Goal: Information Seeking & Learning: Learn about a topic

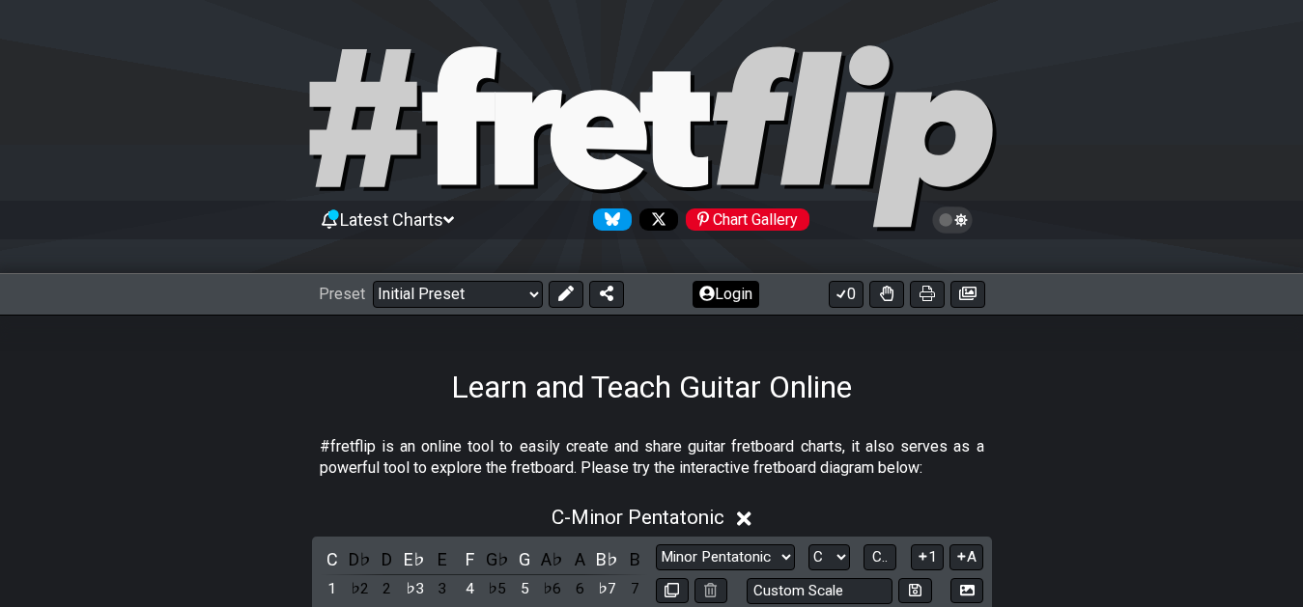
click at [720, 298] on button "Login" at bounding box center [725, 294] width 67 height 27
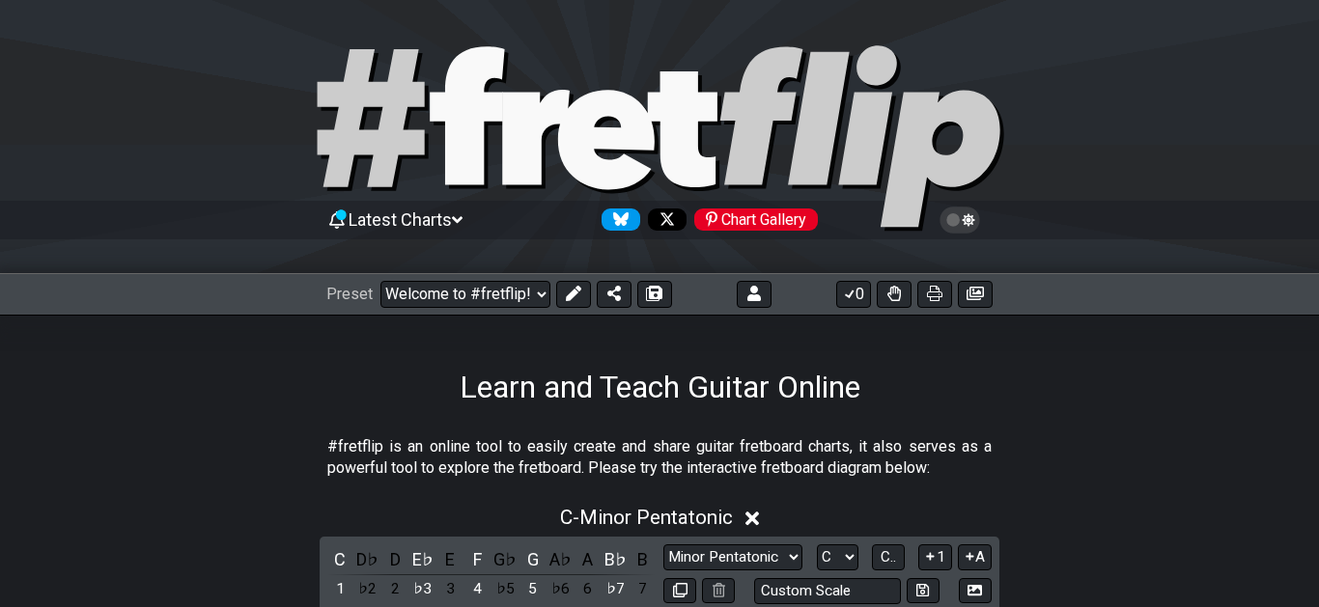
select select "C"
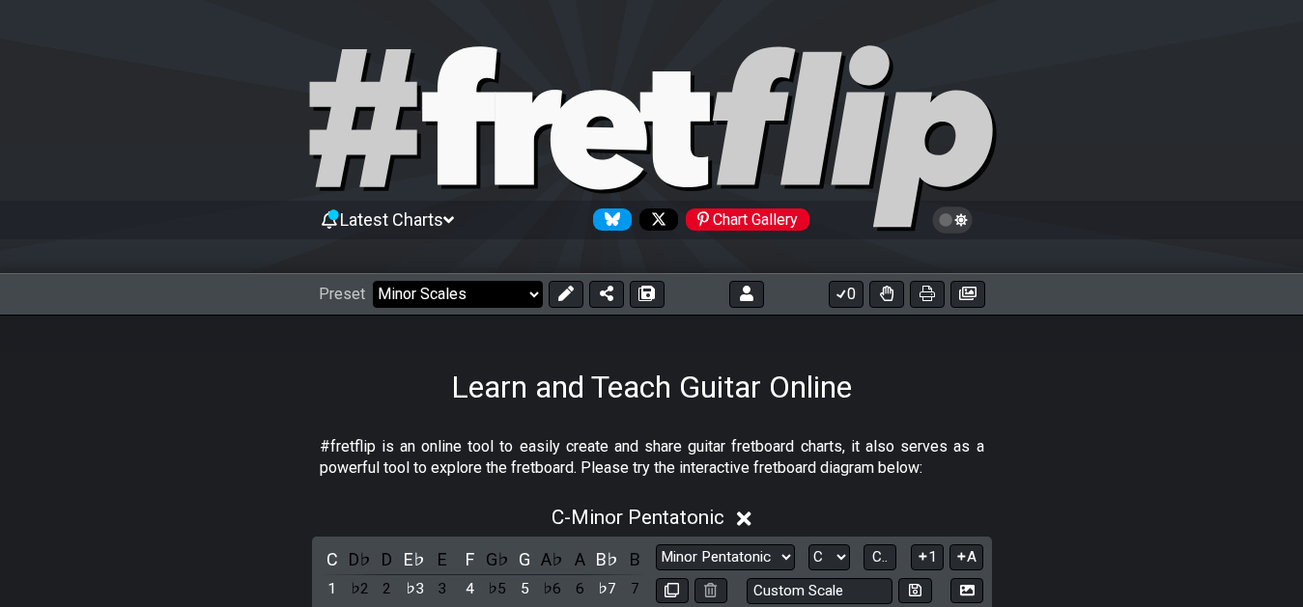
click option "Minor Scales" at bounding box center [0, 0] width 0 height 0
select select "/welcome"
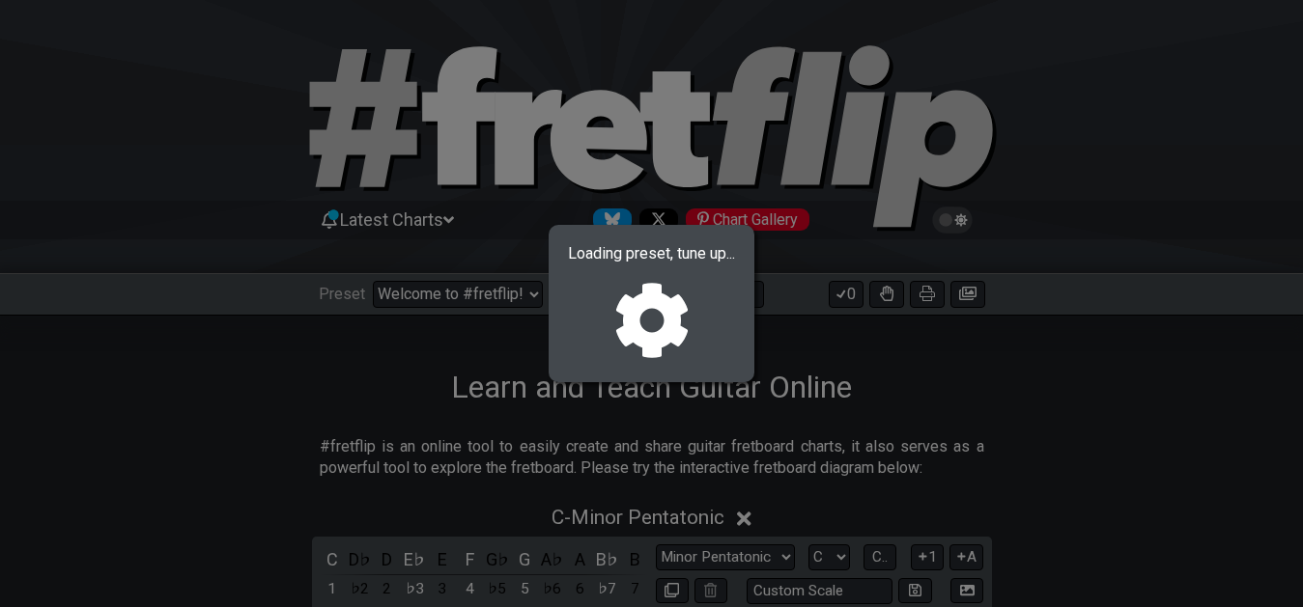
select select "A"
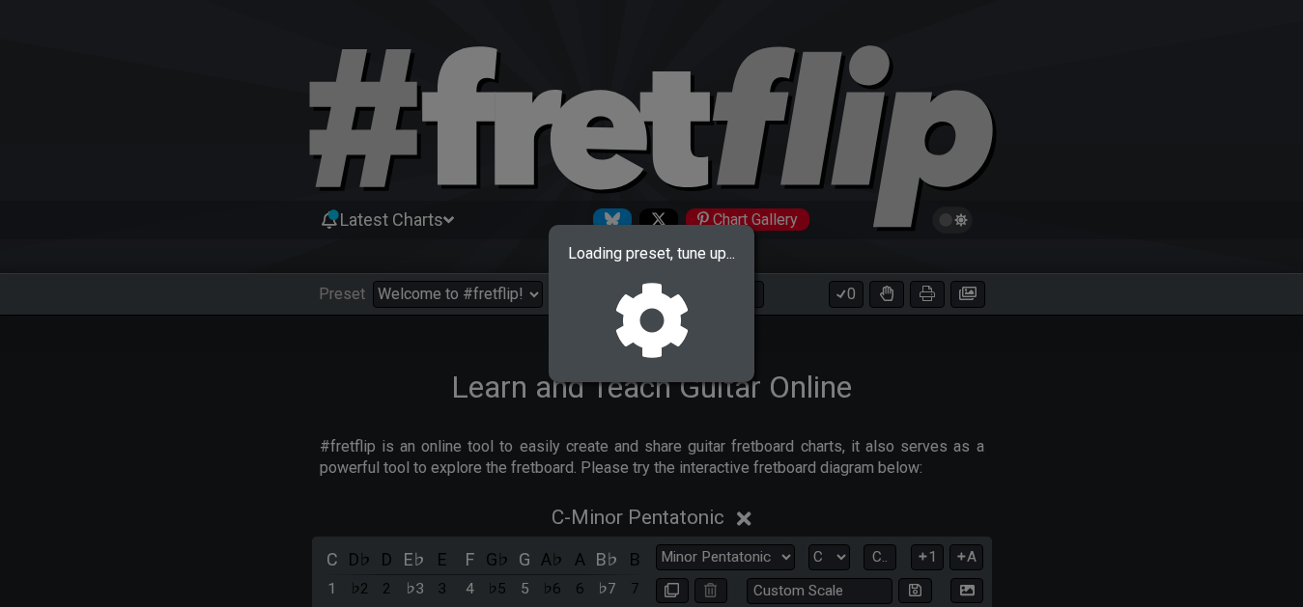
select select "A"
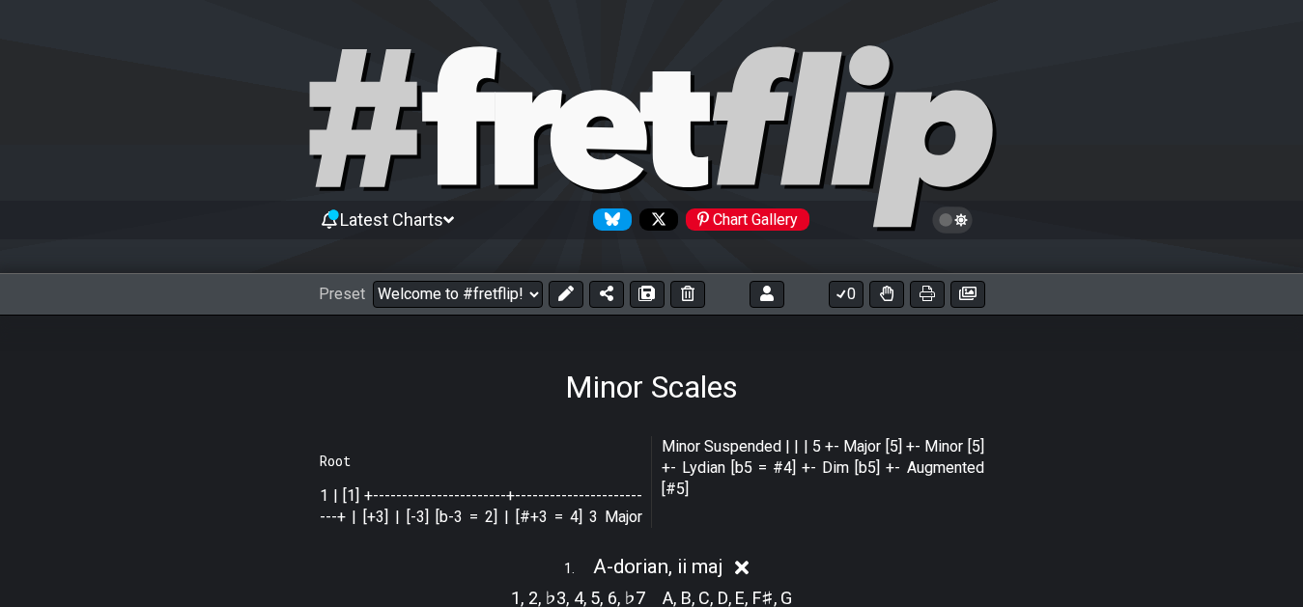
select select "/022CFZBA6"
select select "dorian, ii maj"
select select "A"
select select "/022CFZBA6"
select select "A"
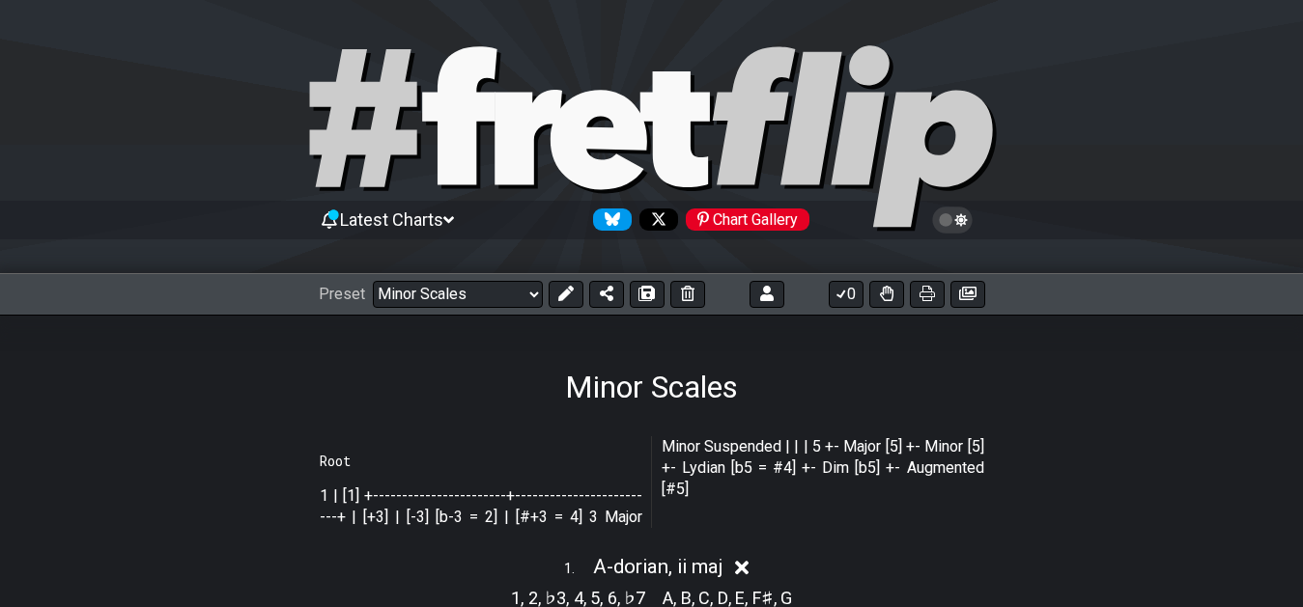
select select "A"
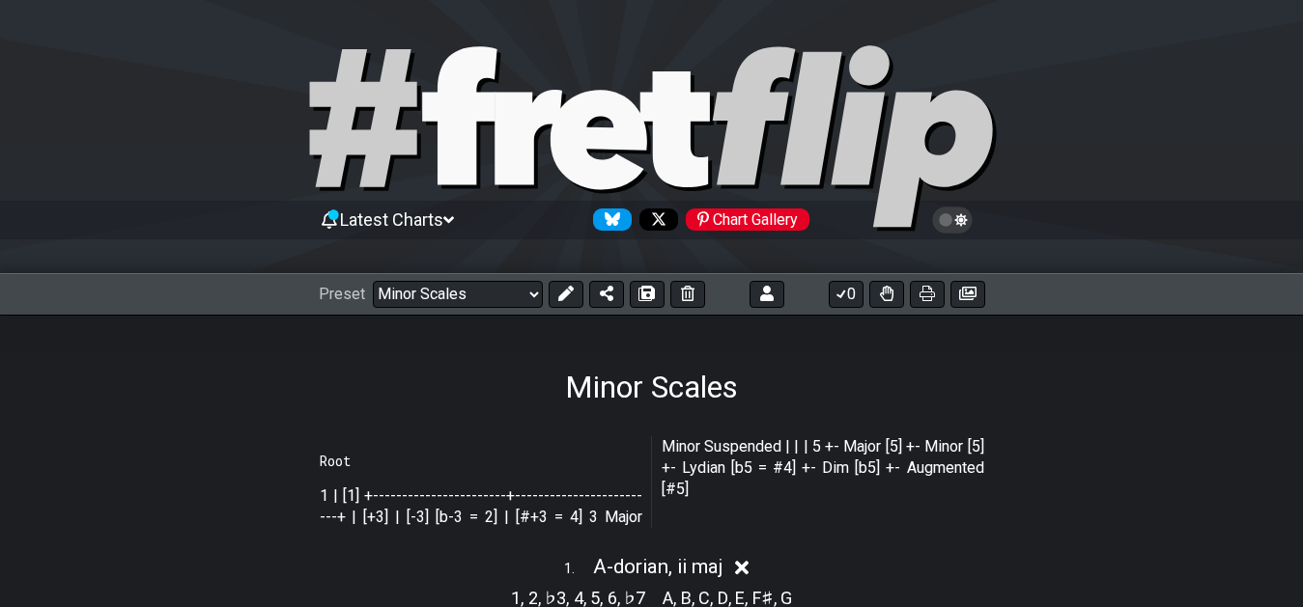
select select "A"
click option "7th Chord Arpeggios" at bounding box center [0, 0] width 0 height 0
select select "/022CFZBA6"
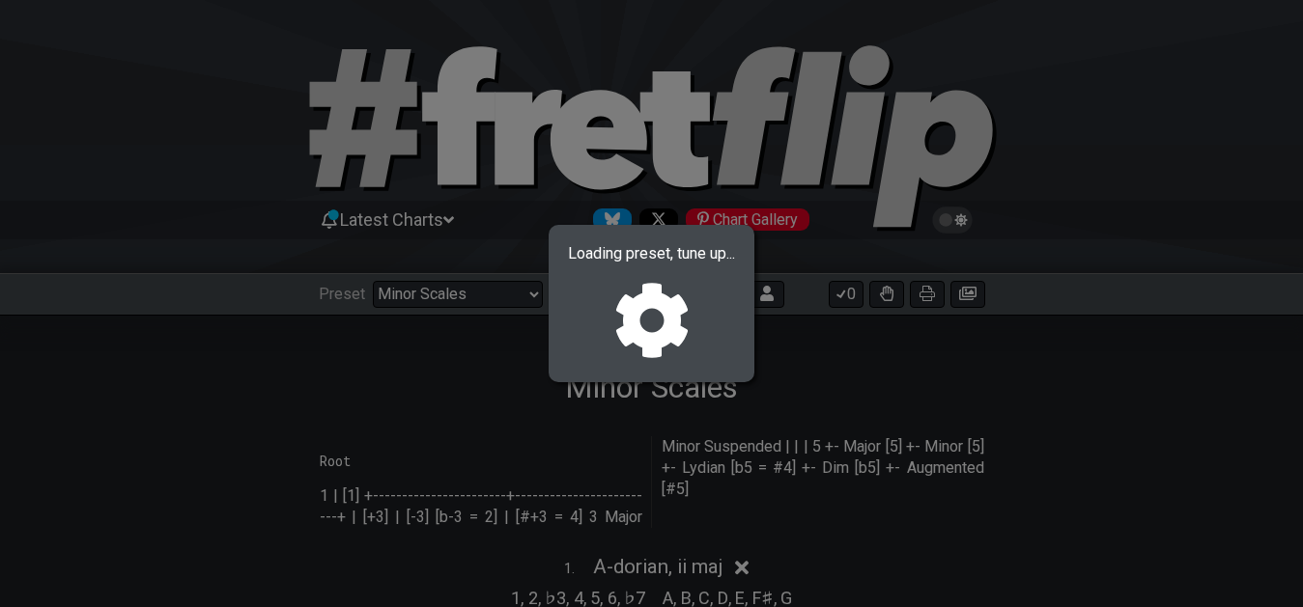
select select "F"
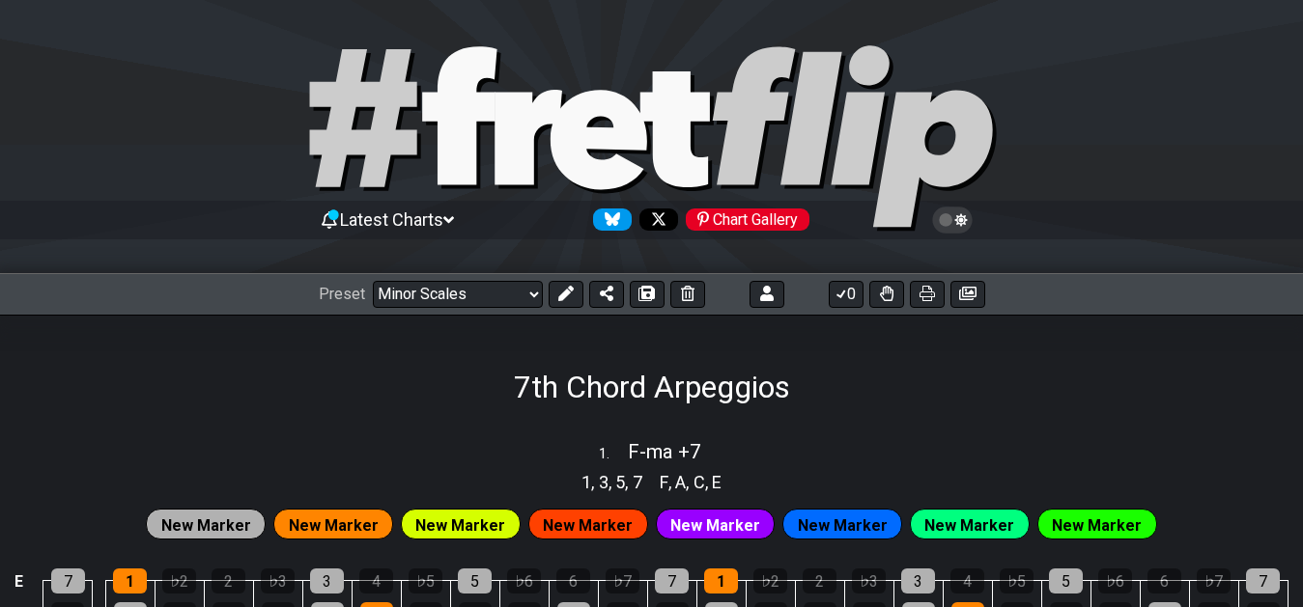
select select "/02F9A7NK"
select select "F"
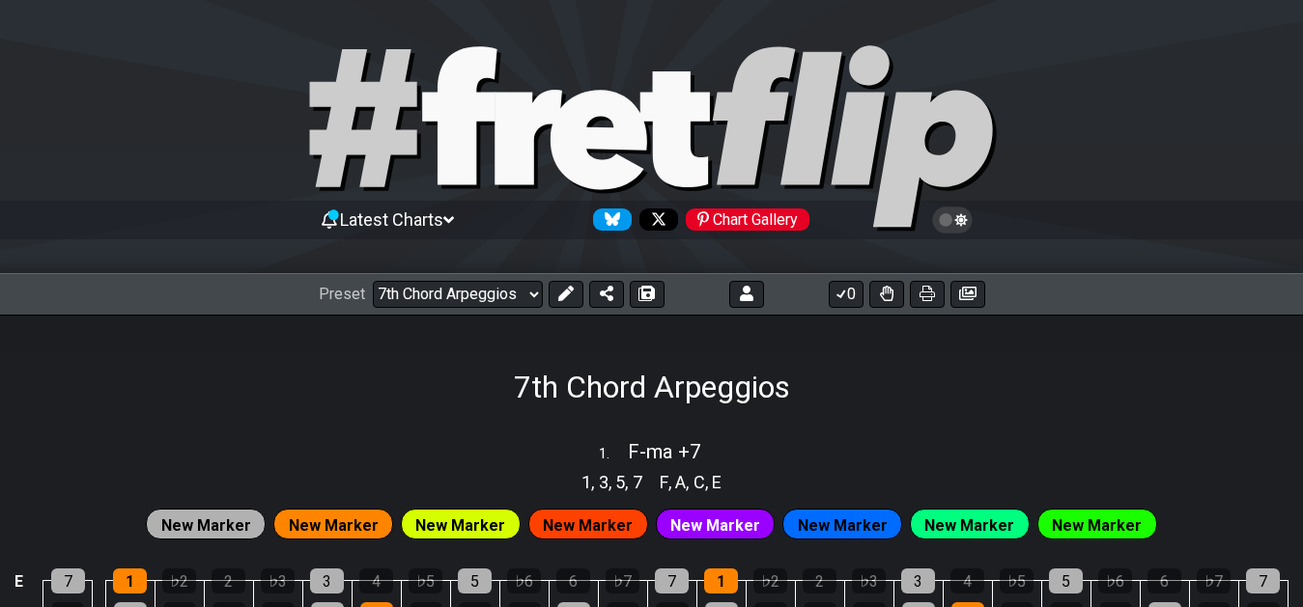
select select "F"
click at [513, 290] on select "Welcome to #fretflip! 7th Chord Arpeggios Custom Preset Minor Pentatonic Major …" at bounding box center [458, 294] width 170 height 27
click option "XXX-01" at bounding box center [0, 0] width 0 height 0
select select "/02F9A7NK"
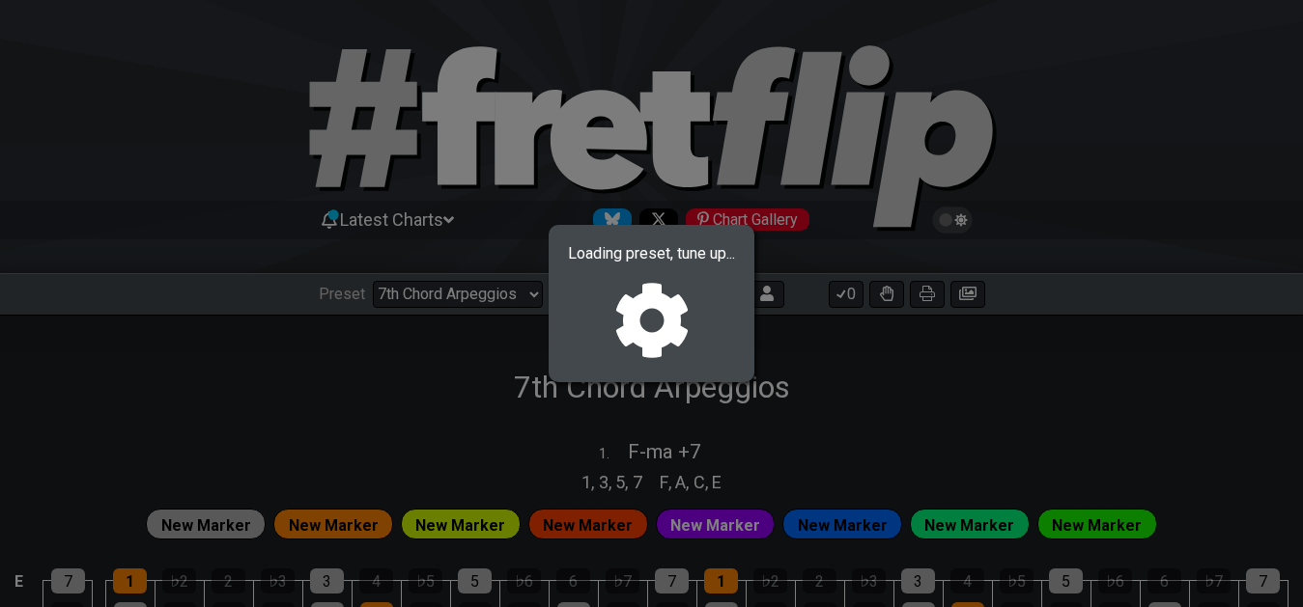
select select "F"
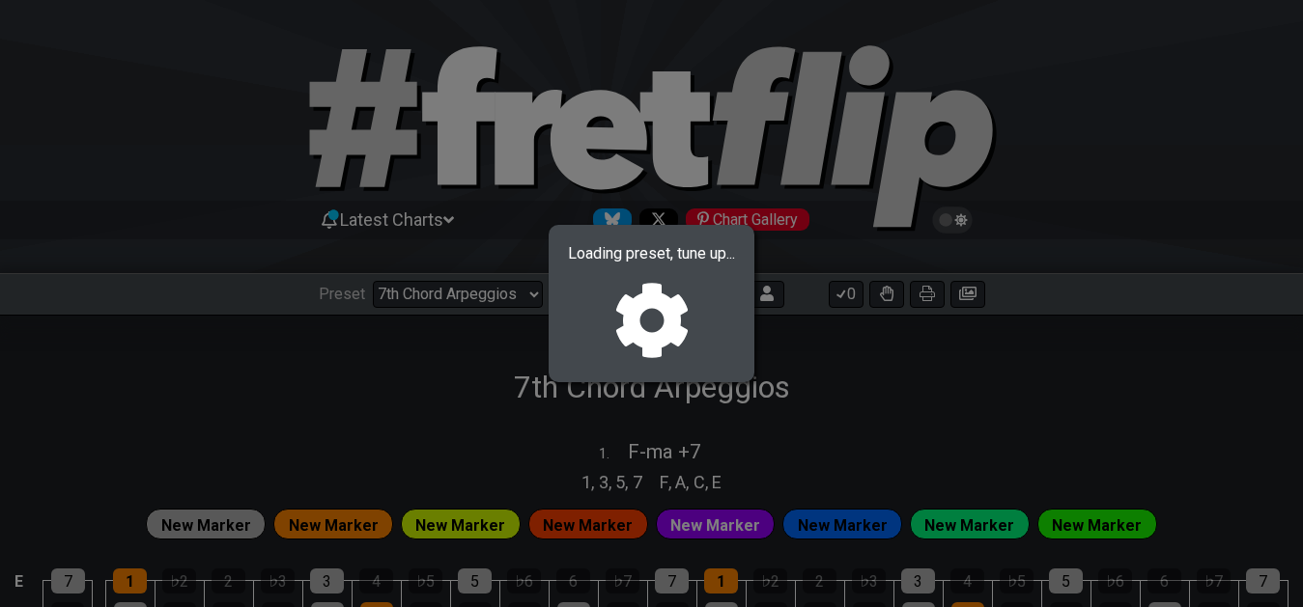
select select "F"
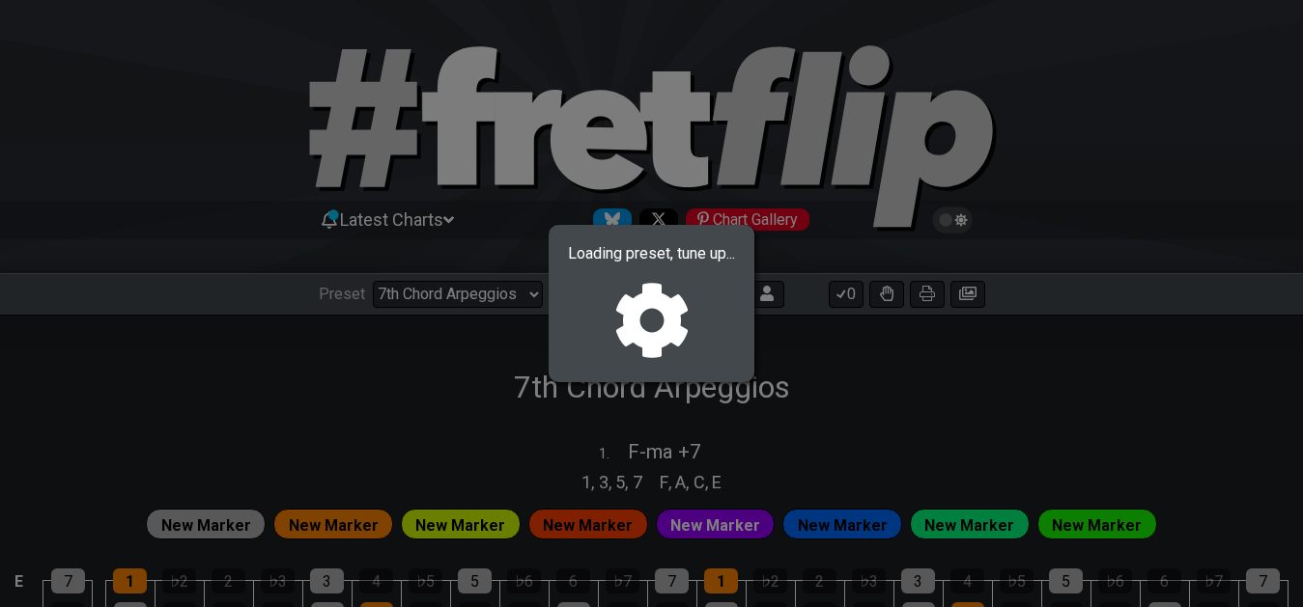
select select "F"
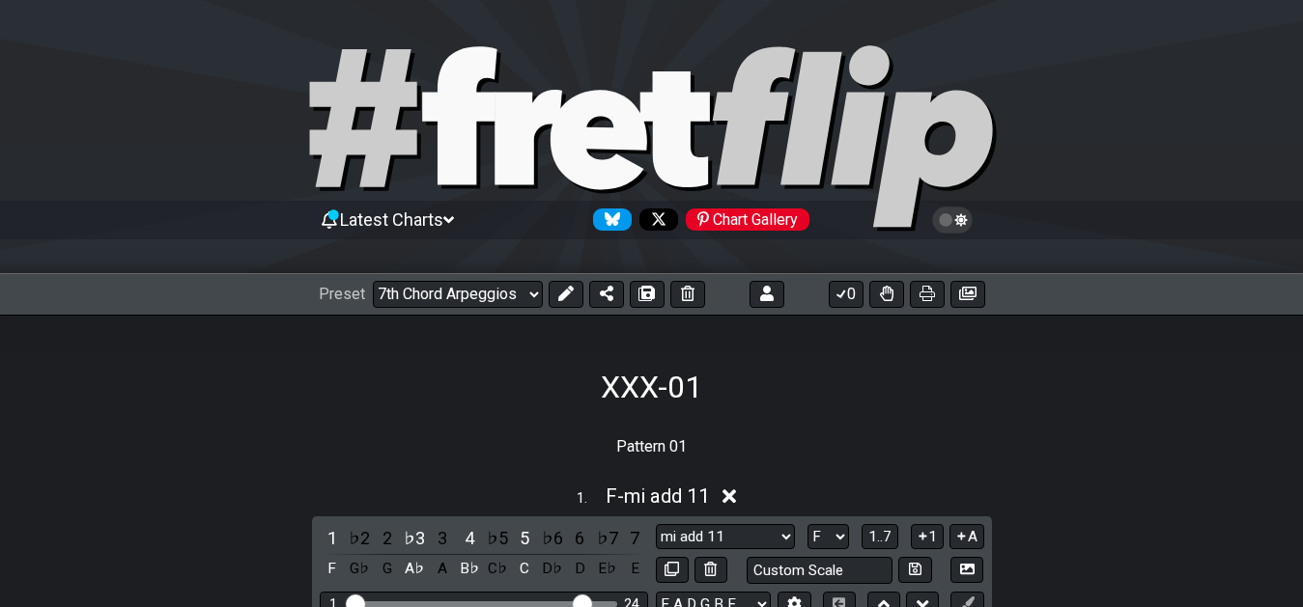
select select "/02YWF79B"
select select "ma -9 +9 #5 -7"
select select "ma #4 +6"
select select "sus +2 4 b6"
select select "mi +6"
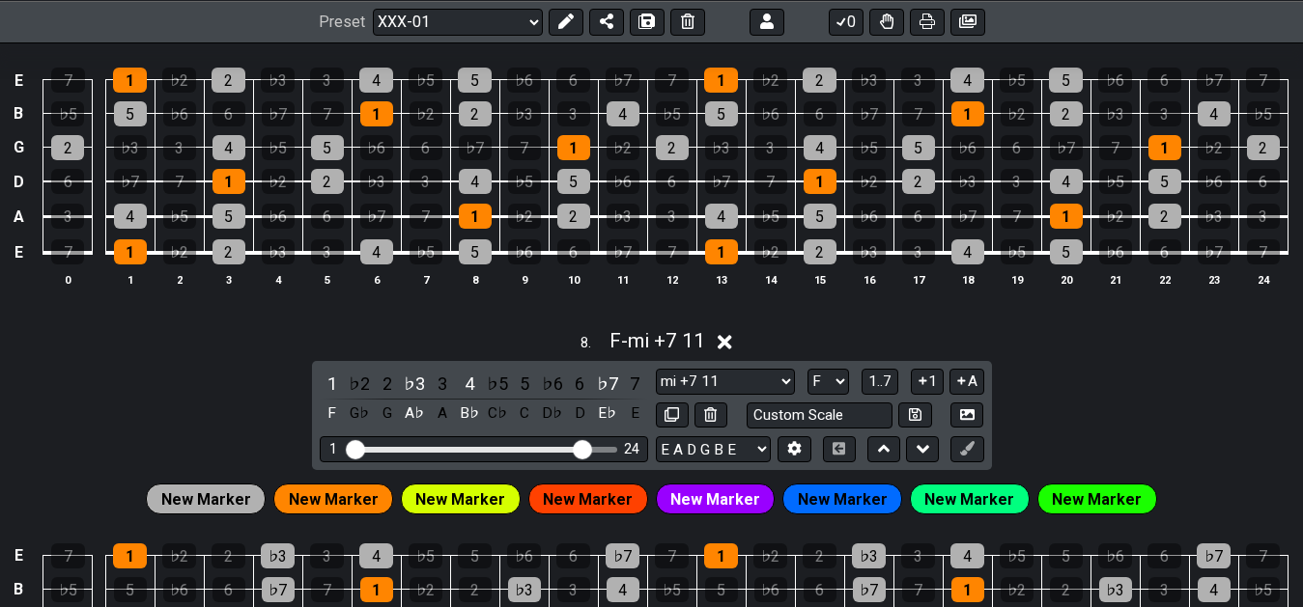
scroll to position [3767, 0]
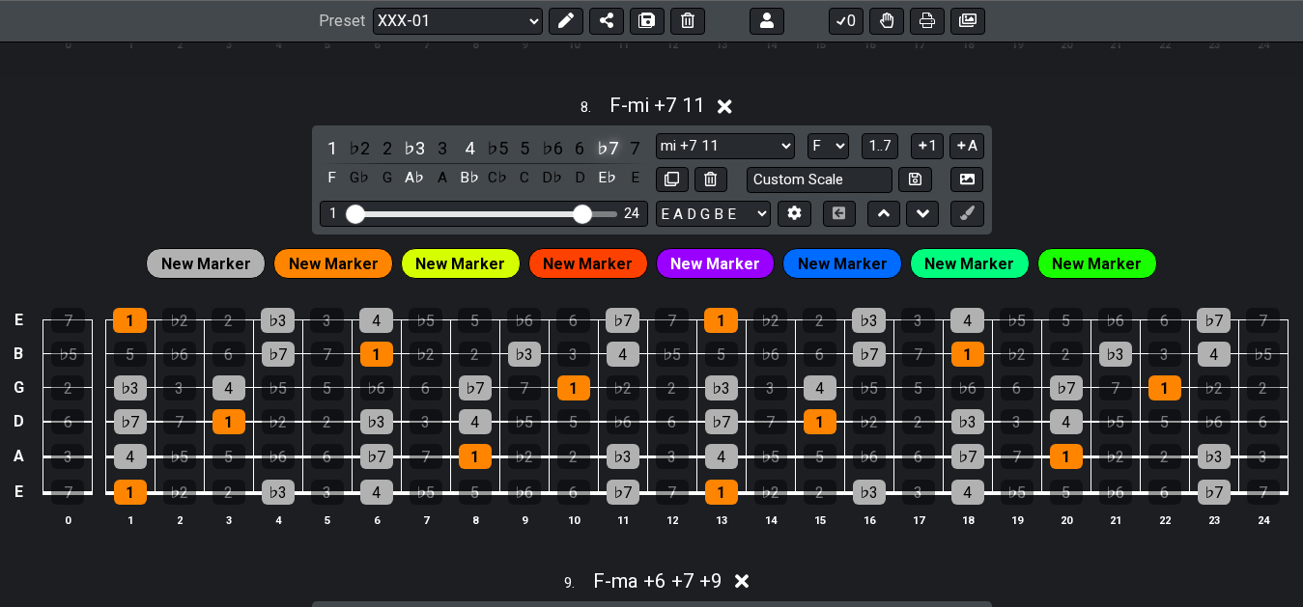
click at [604, 154] on div "♭7" at bounding box center [607, 148] width 25 height 26
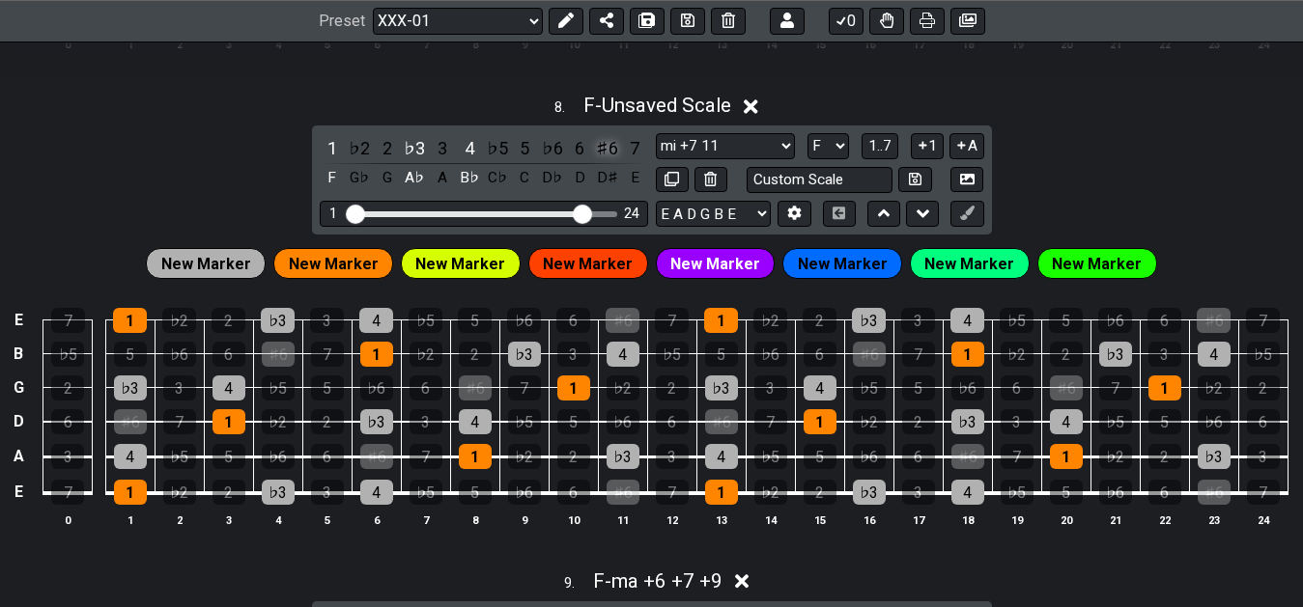
click at [606, 156] on div "♯6" at bounding box center [607, 148] width 25 height 26
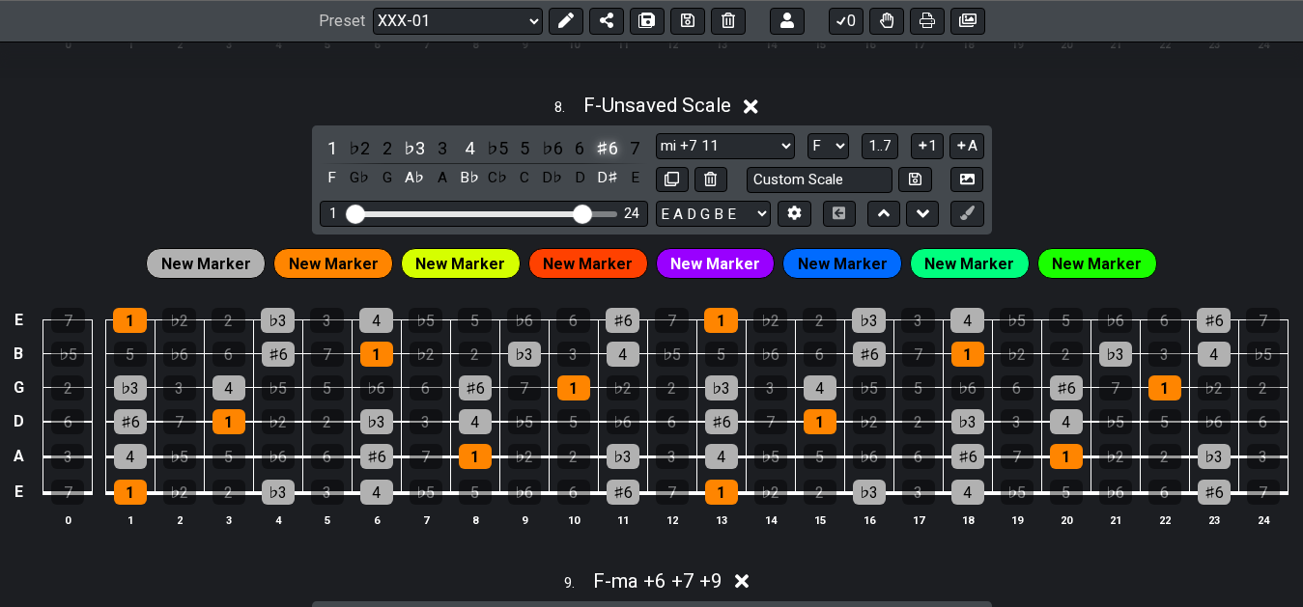
click at [606, 156] on div "♯6" at bounding box center [607, 148] width 25 height 26
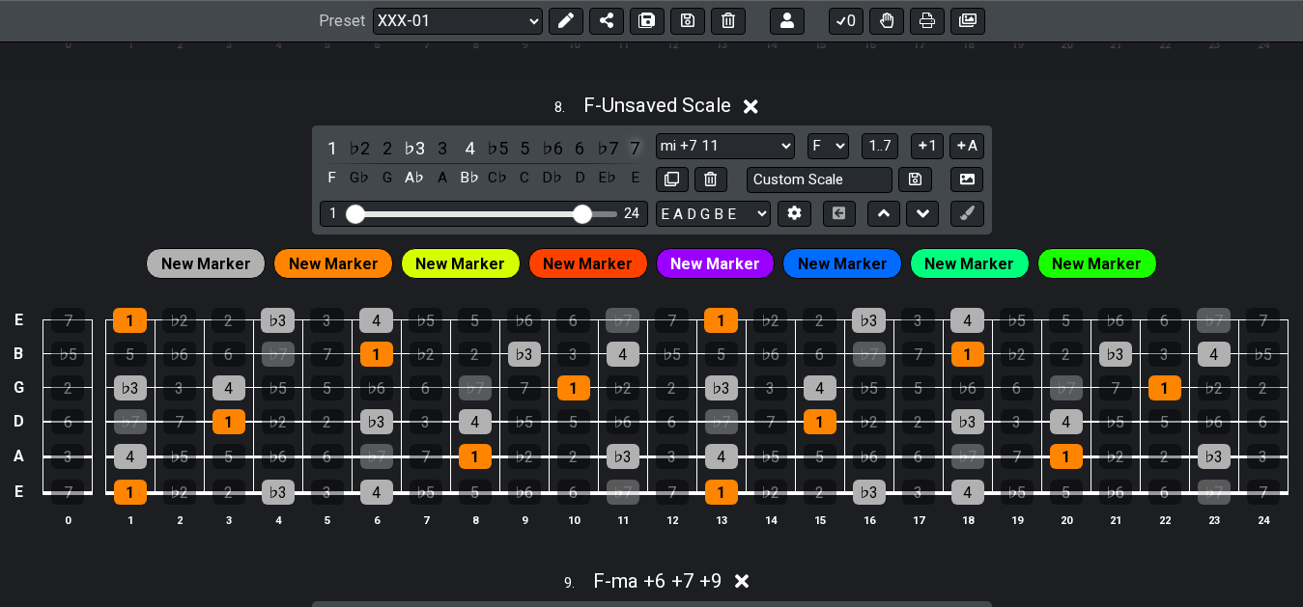
click at [635, 150] on div "7" at bounding box center [634, 148] width 25 height 26
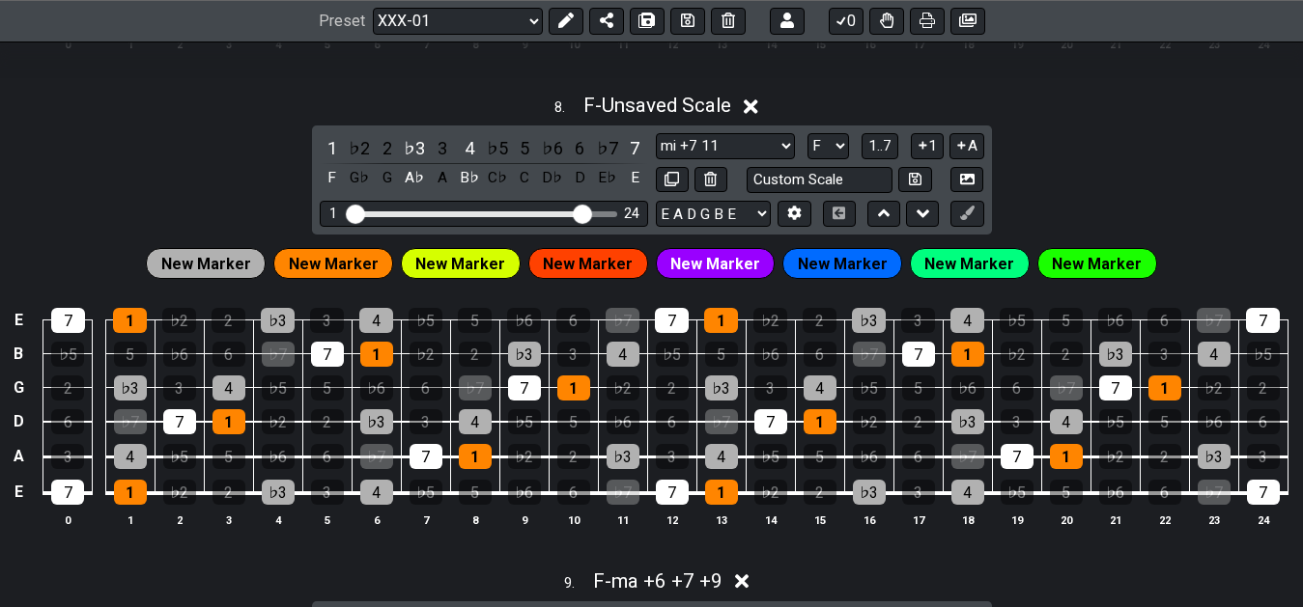
click at [209, 265] on span "New Marker" at bounding box center [206, 264] width 90 height 28
click at [559, 19] on icon at bounding box center [565, 21] width 15 height 15
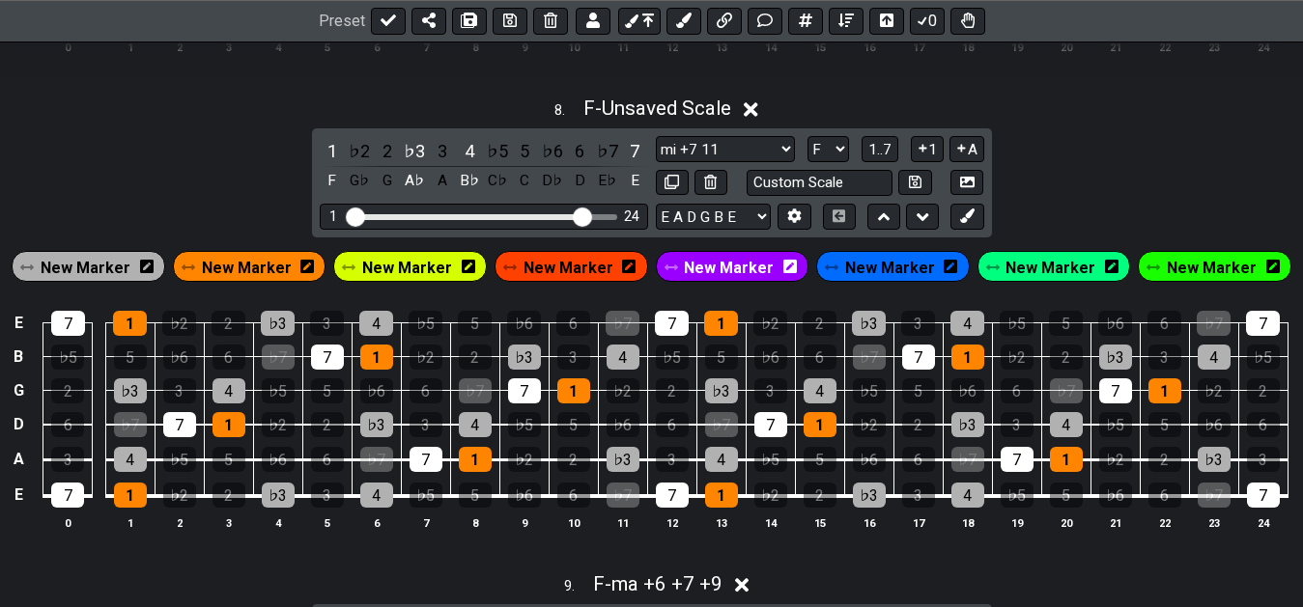
scroll to position [3769, 0]
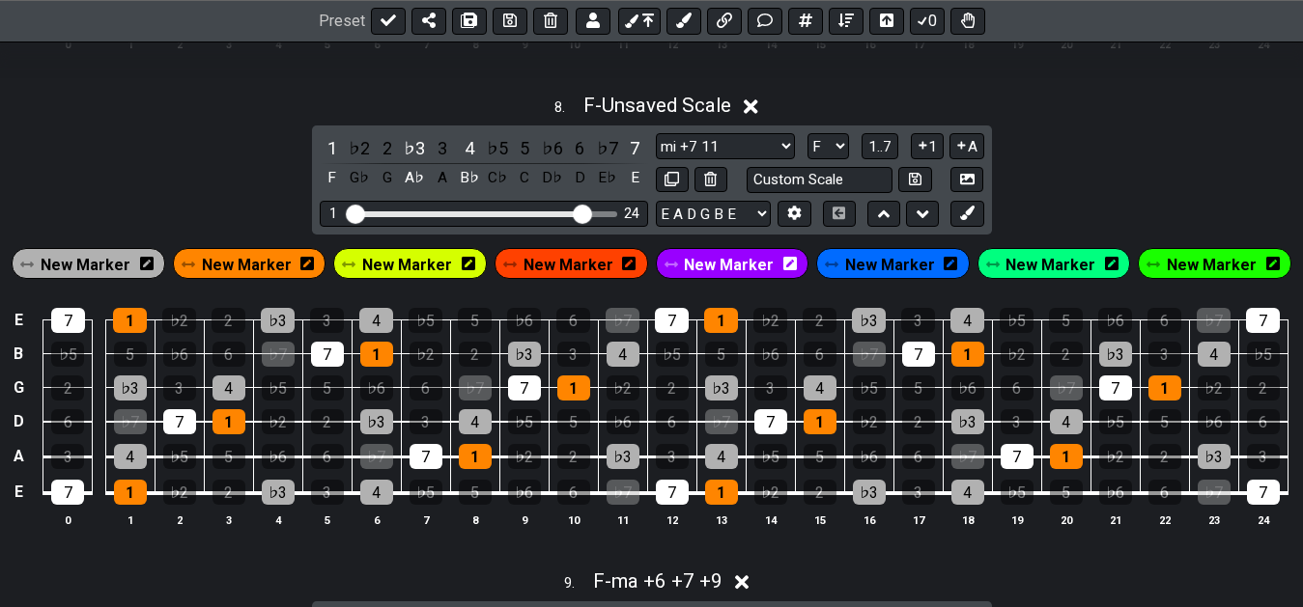
click at [89, 264] on span "New Marker" at bounding box center [86, 265] width 90 height 28
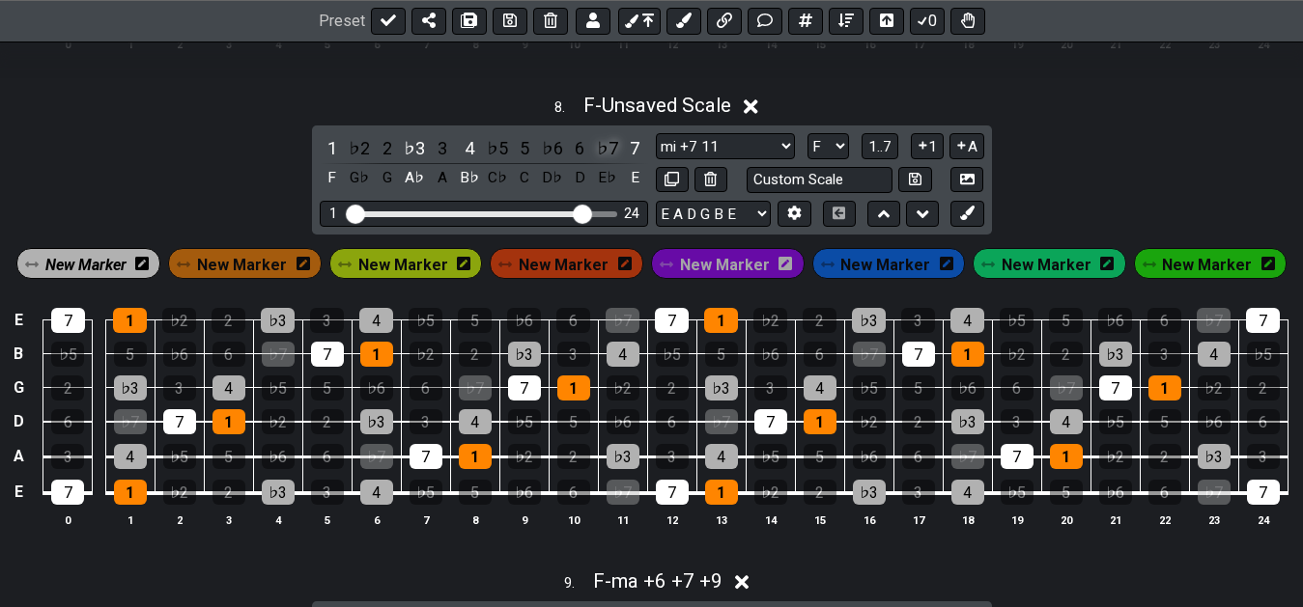
click at [604, 153] on div "♭7" at bounding box center [607, 148] width 25 height 26
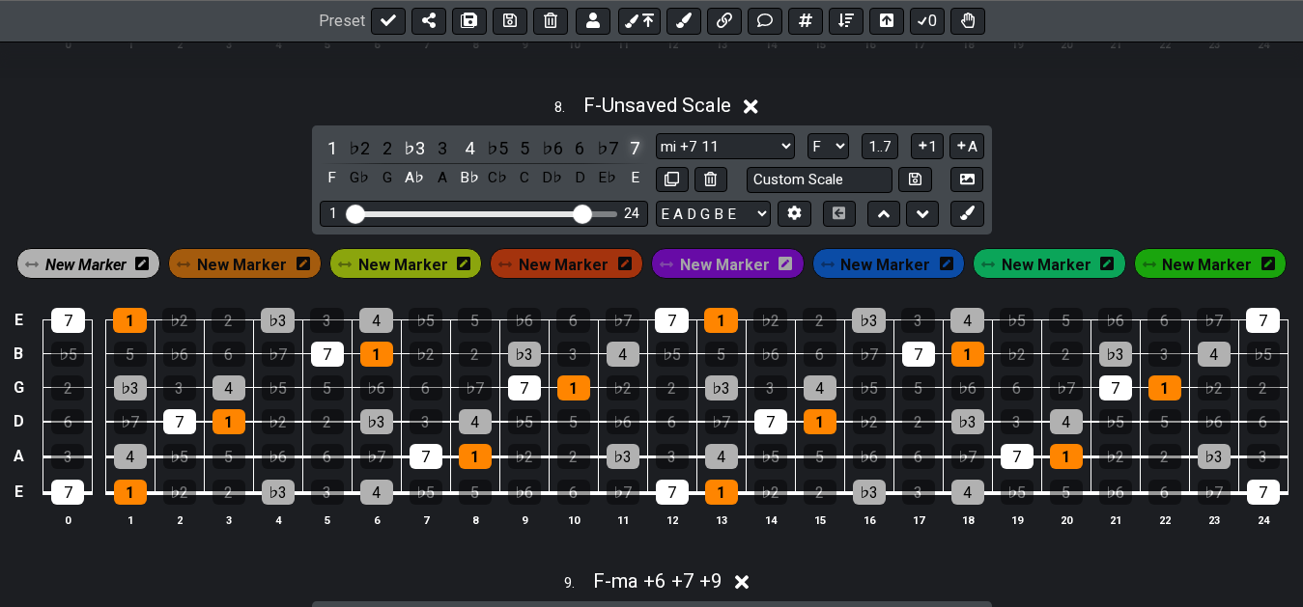
click at [625, 154] on div "7" at bounding box center [634, 148] width 25 height 26
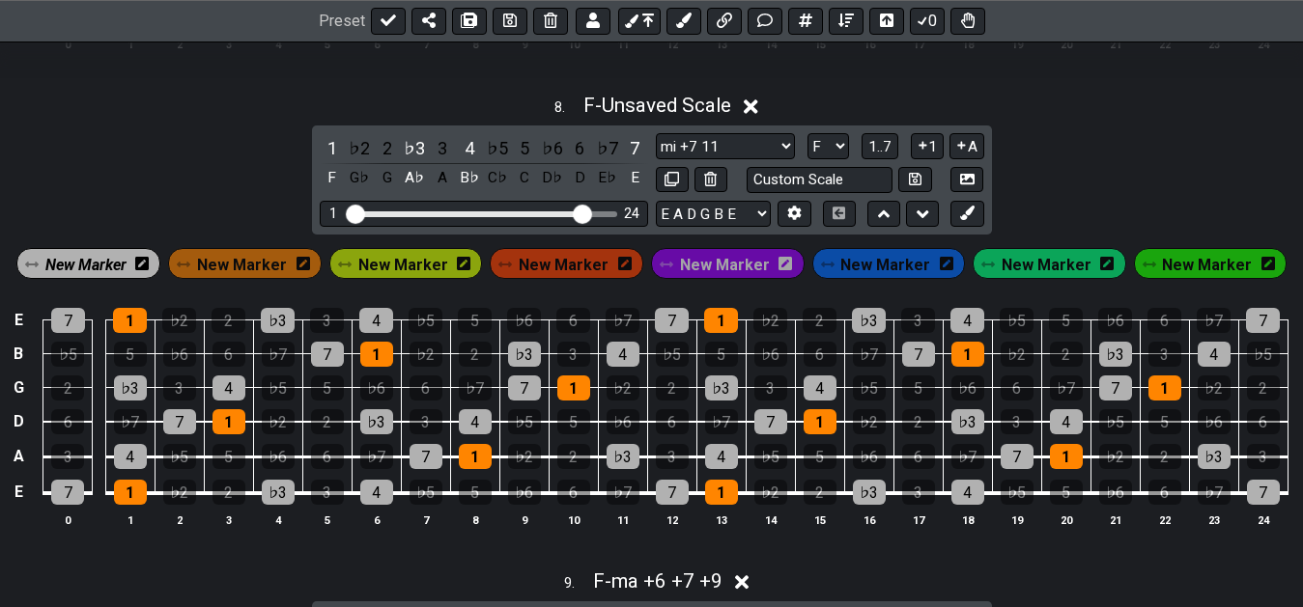
click at [99, 262] on span "New Marker" at bounding box center [85, 265] width 81 height 28
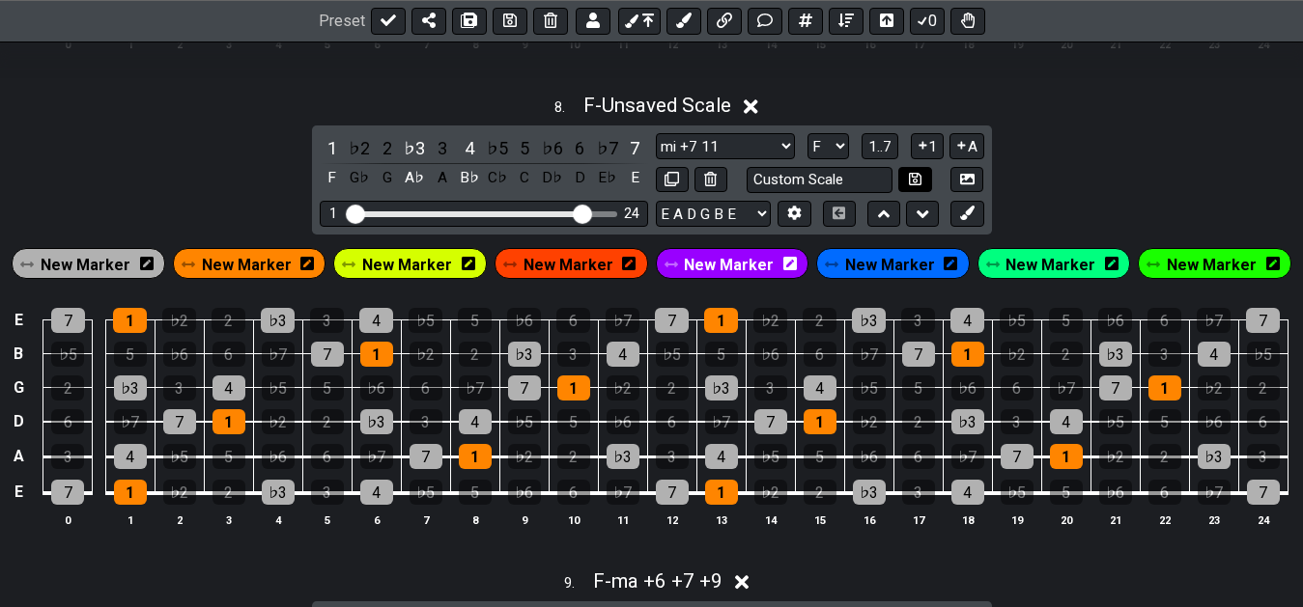
click at [912, 176] on icon at bounding box center [915, 179] width 13 height 13
select select "Custom Scale"
click at [509, 22] on icon at bounding box center [510, 21] width 14 height 14
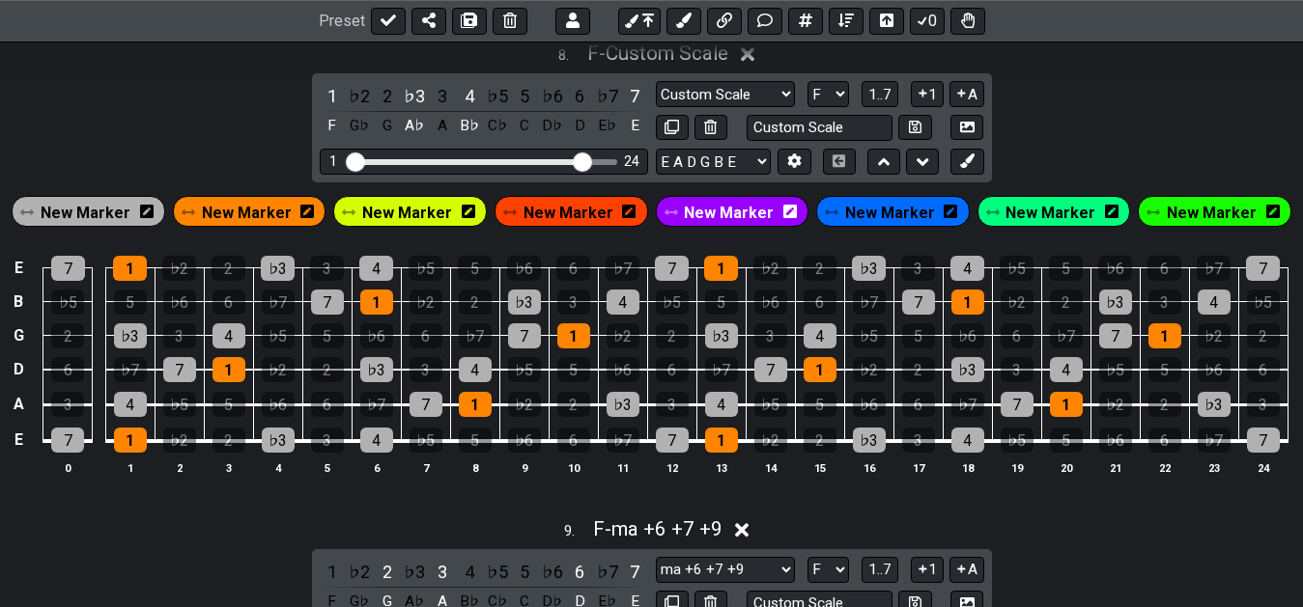
scroll to position [3769, 0]
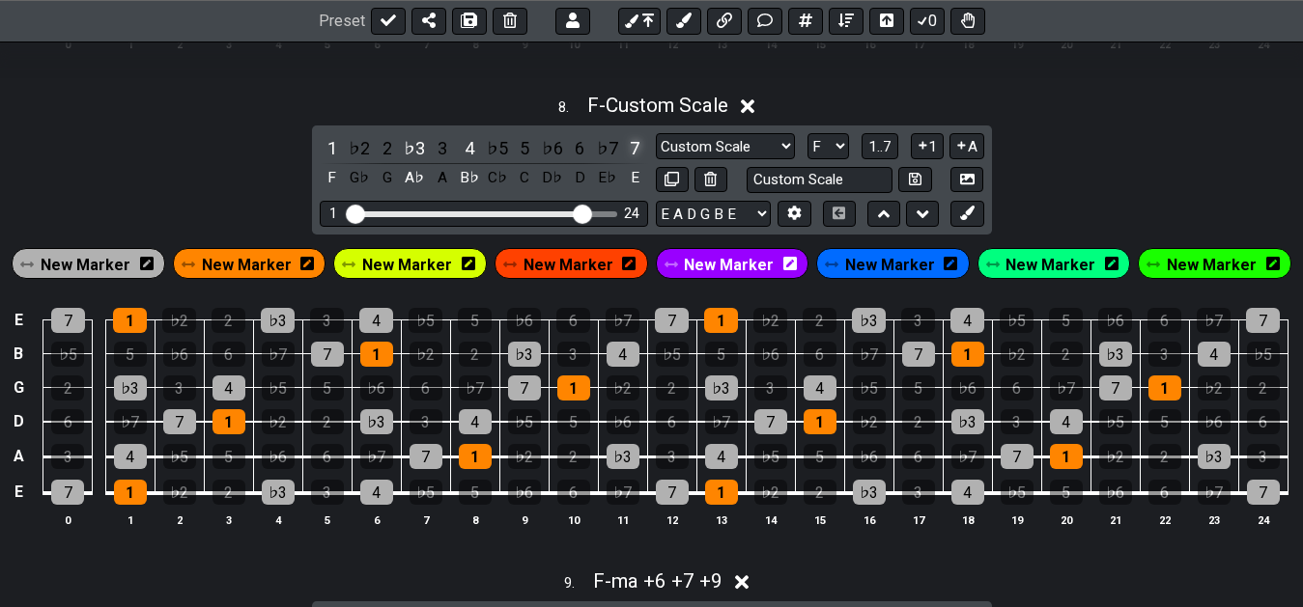
click at [635, 150] on div "7" at bounding box center [634, 148] width 25 height 26
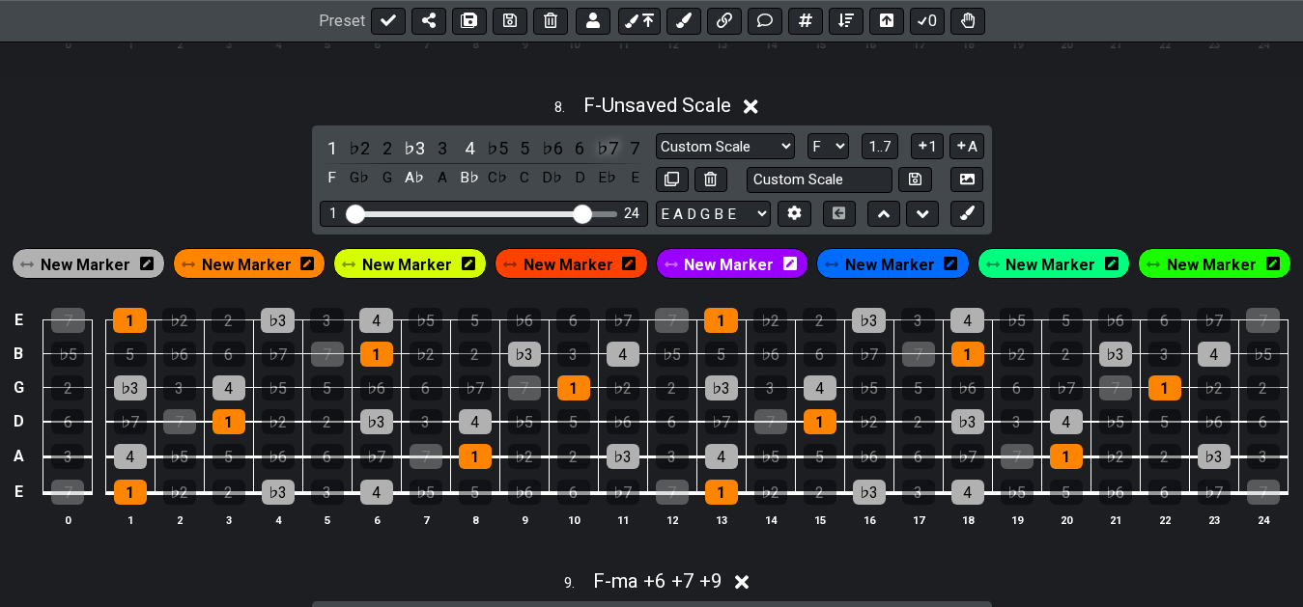
click at [607, 152] on div "♭7" at bounding box center [607, 148] width 25 height 26
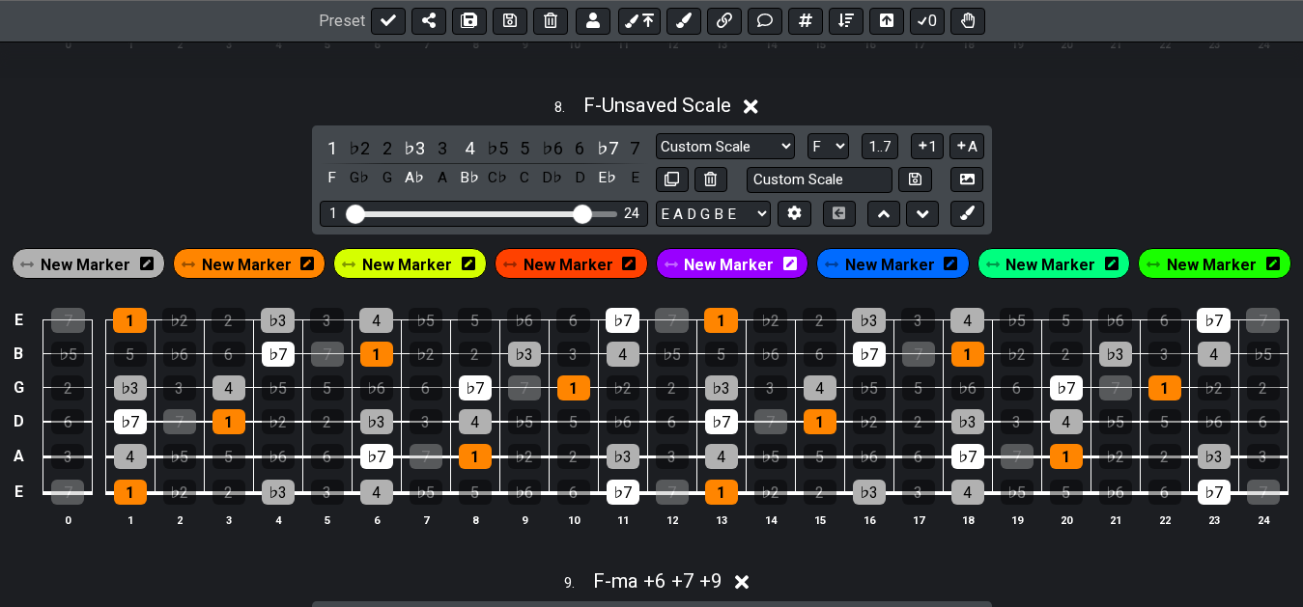
click at [107, 268] on span "New Marker" at bounding box center [86, 265] width 90 height 28
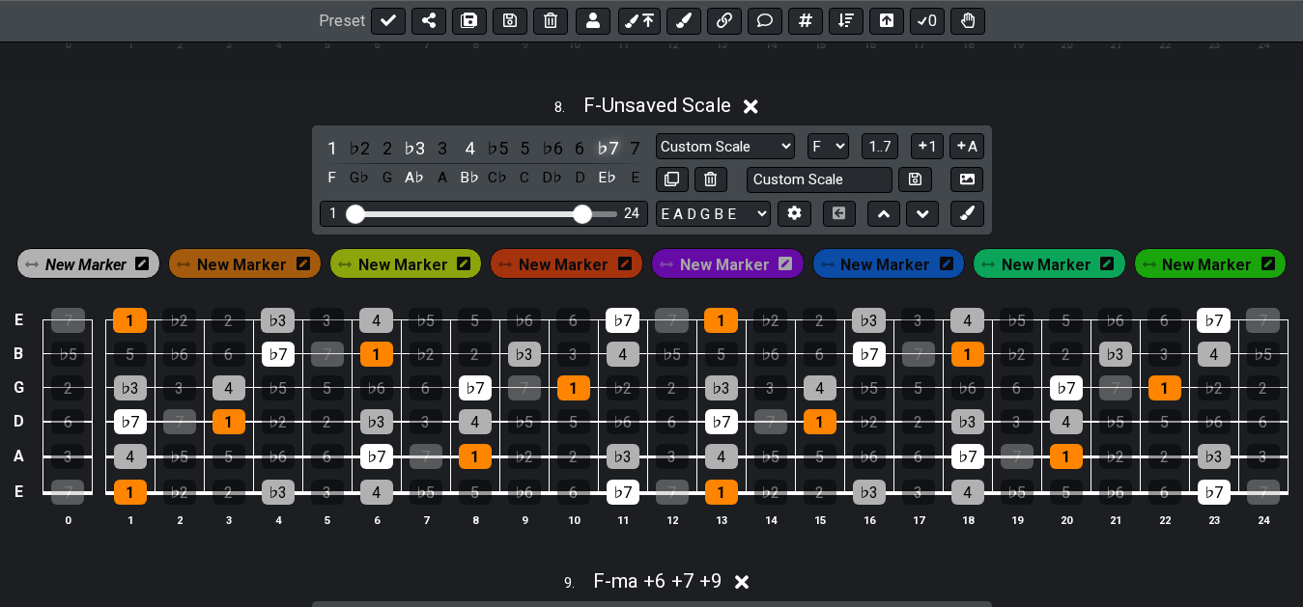
click at [608, 150] on div "♭7" at bounding box center [607, 148] width 25 height 26
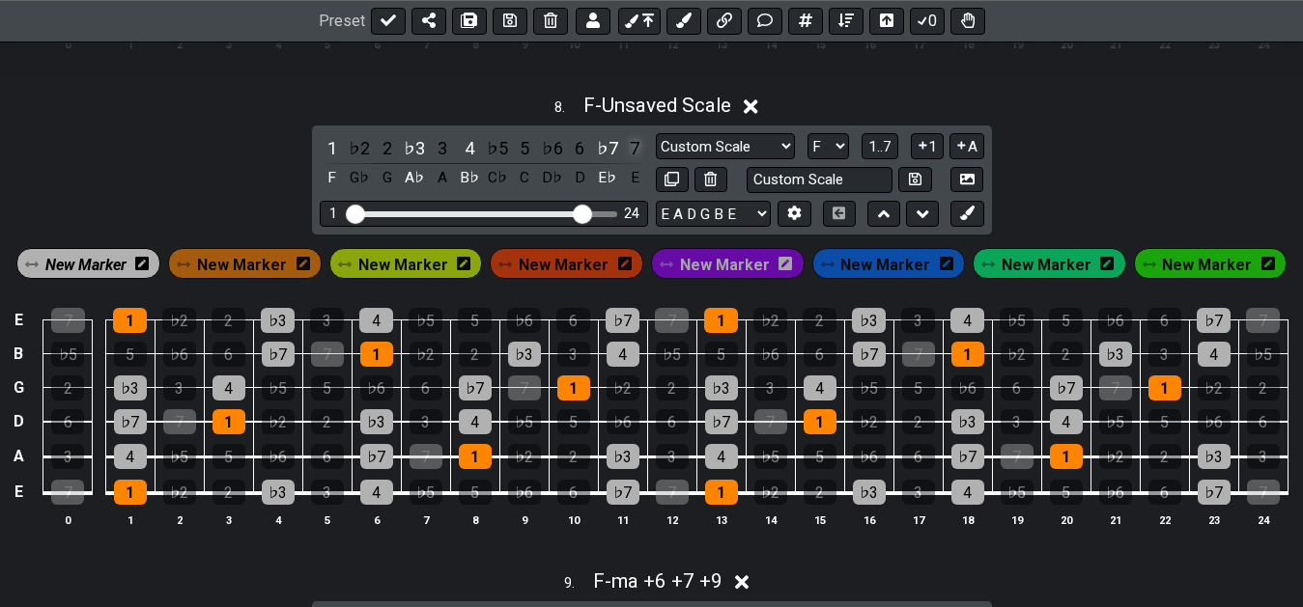
click at [632, 150] on div "7" at bounding box center [634, 148] width 25 height 26
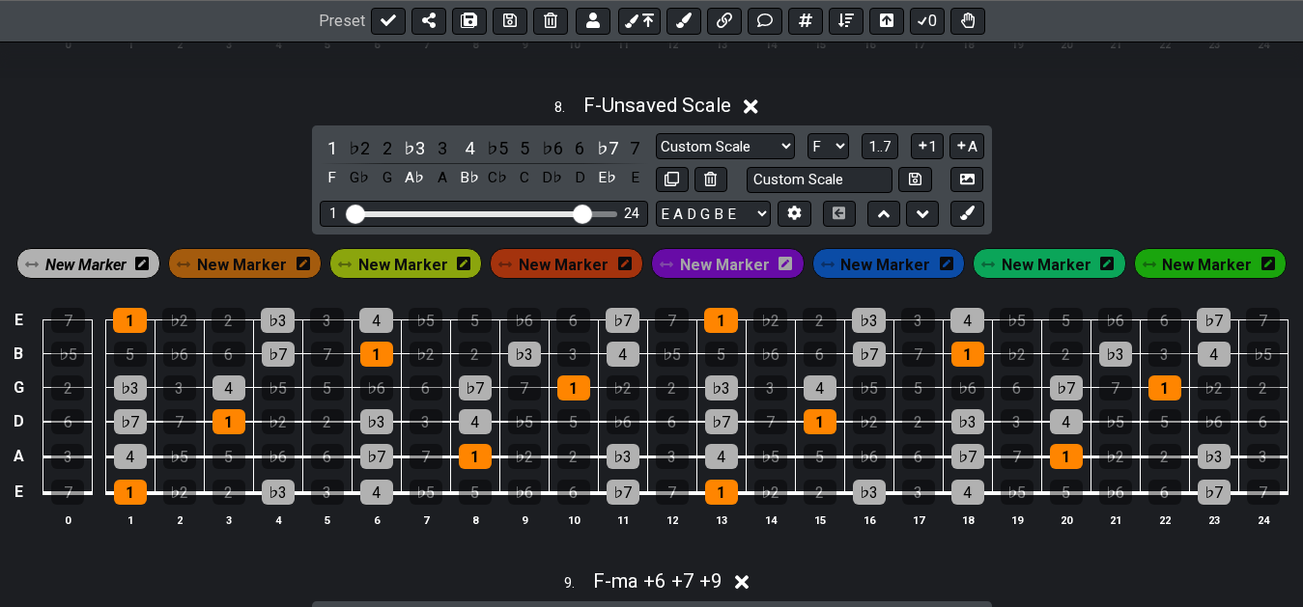
click at [216, 194] on div "8 . F - Unsaved Scale 1 ♭2 2 ♭3 3 4 ♭5 5 ♭6 6 ♭7 7 F G♭ G A♭ A B♭ C♭ C D♭ D E♭ …" at bounding box center [651, 318] width 1303 height 472
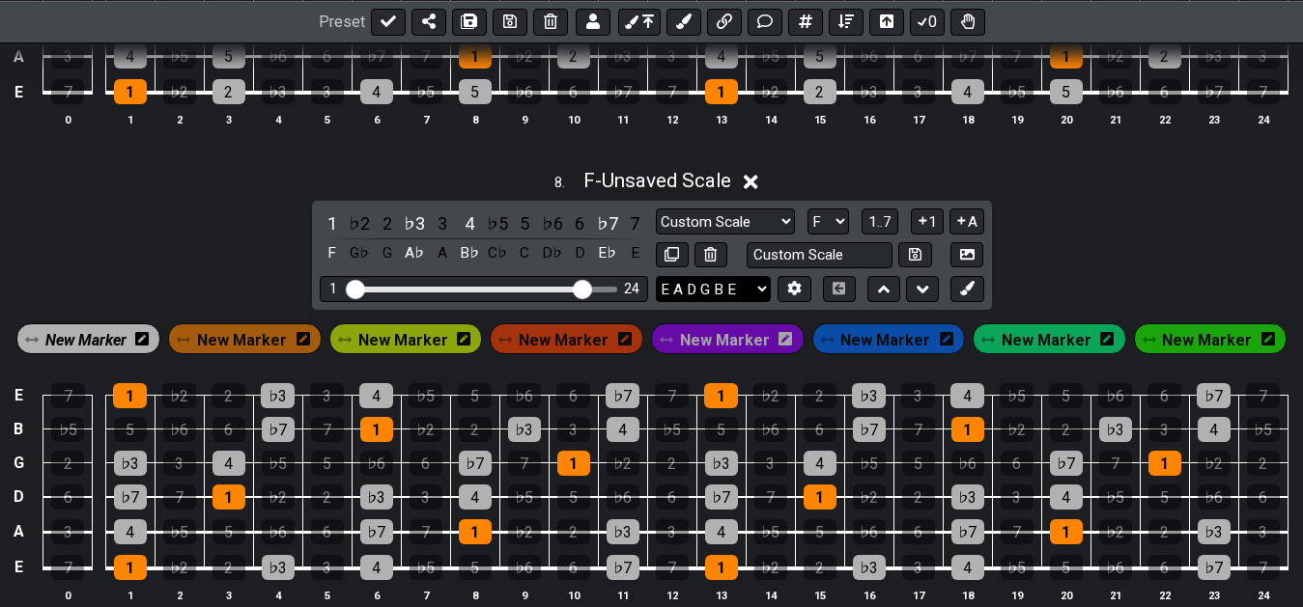
scroll to position [3671, 0]
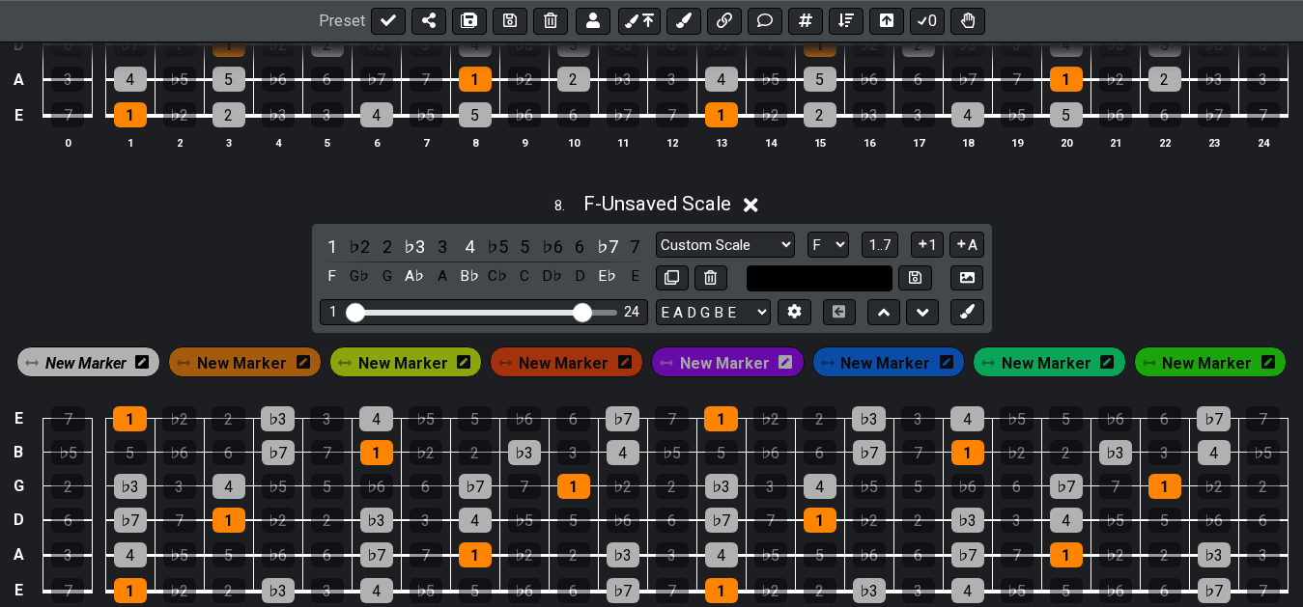
click at [832, 286] on input "text" at bounding box center [820, 279] width 147 height 26
type input "mi -7 11"
click at [908, 276] on button at bounding box center [914, 279] width 33 height 26
select select "mi -7 11"
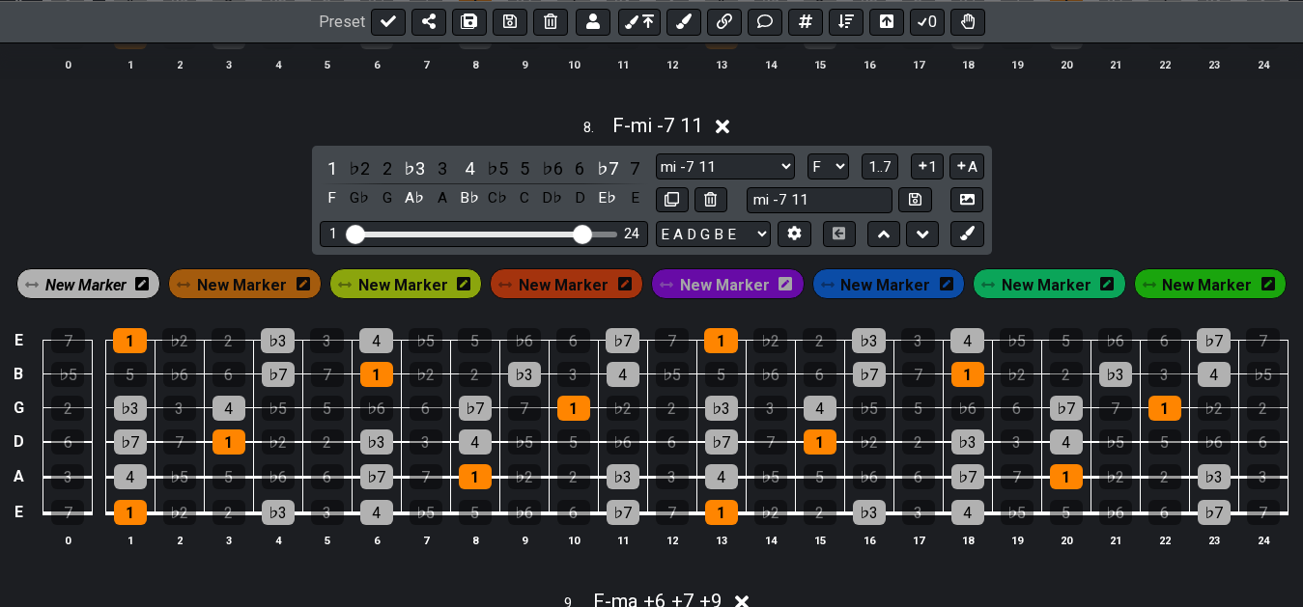
scroll to position [3769, 0]
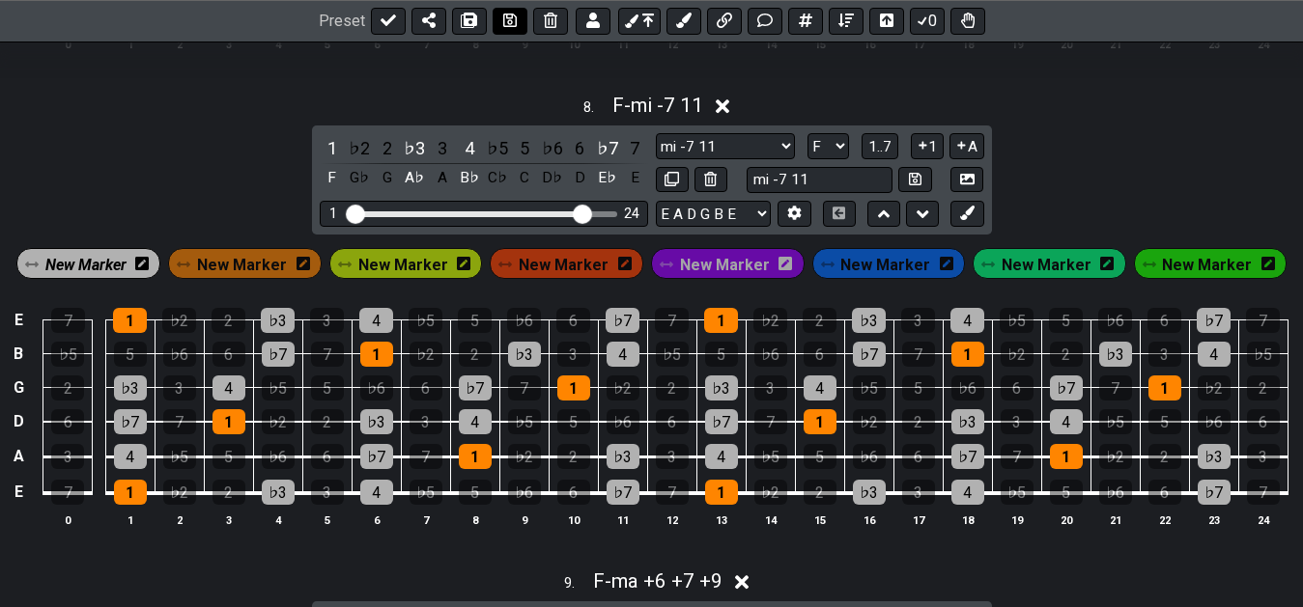
click at [503, 14] on icon at bounding box center [510, 21] width 14 height 14
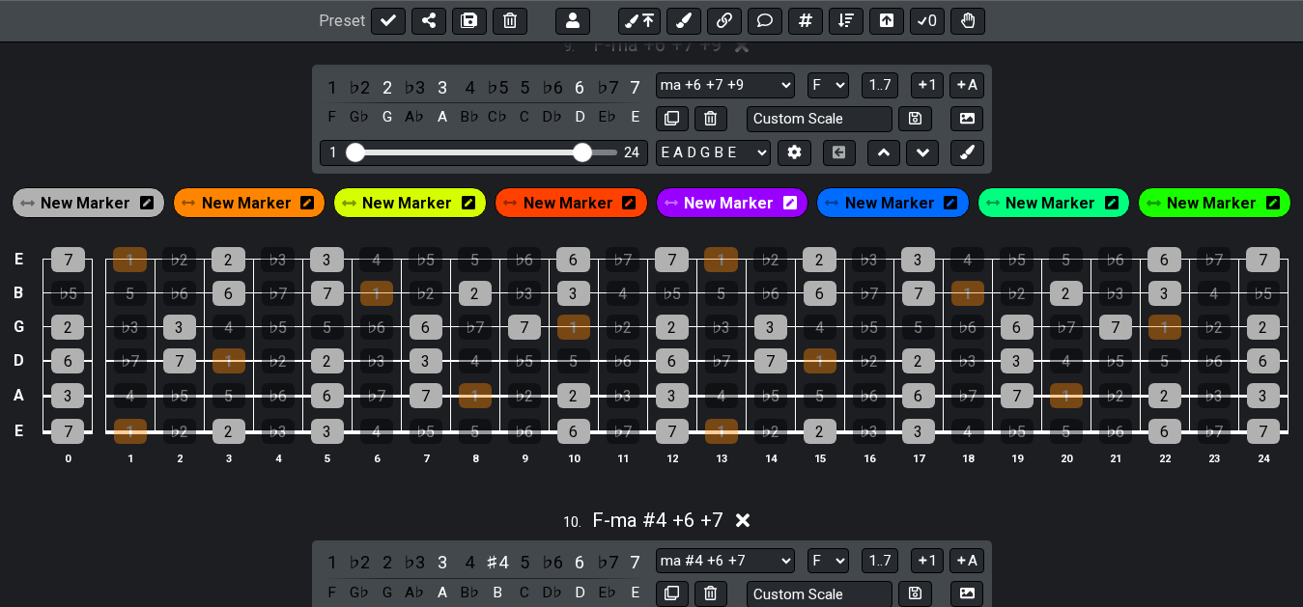
scroll to position [4305, 0]
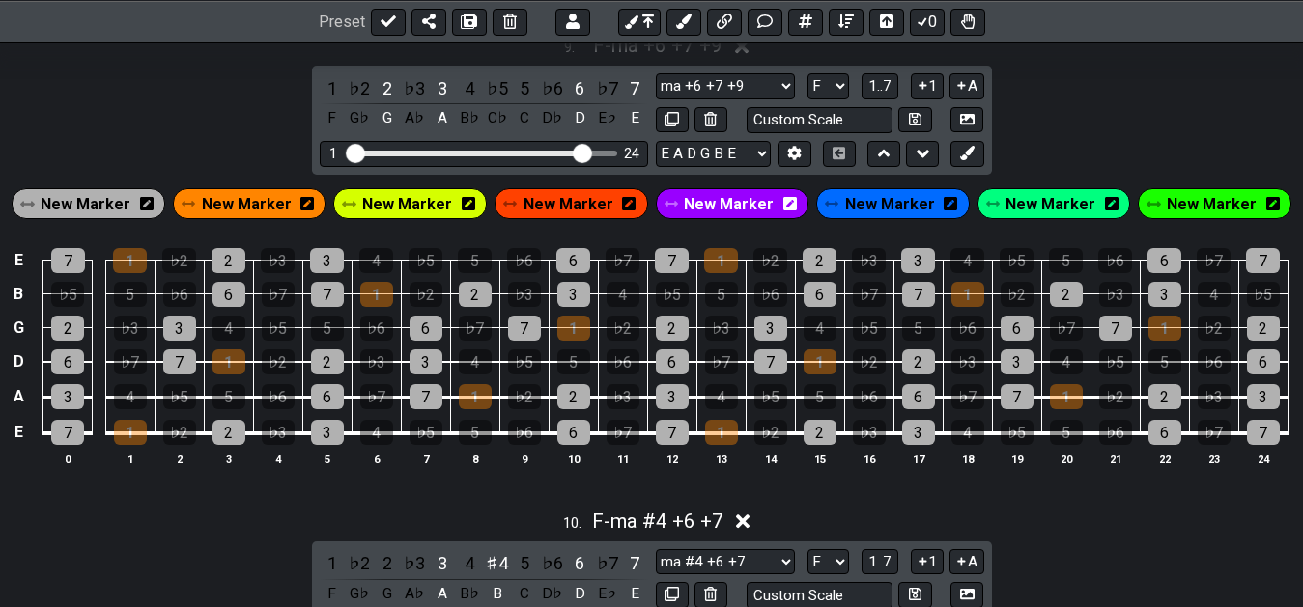
drag, startPoint x: 614, startPoint y: 520, endPoint x: 633, endPoint y: 506, distance: 22.8
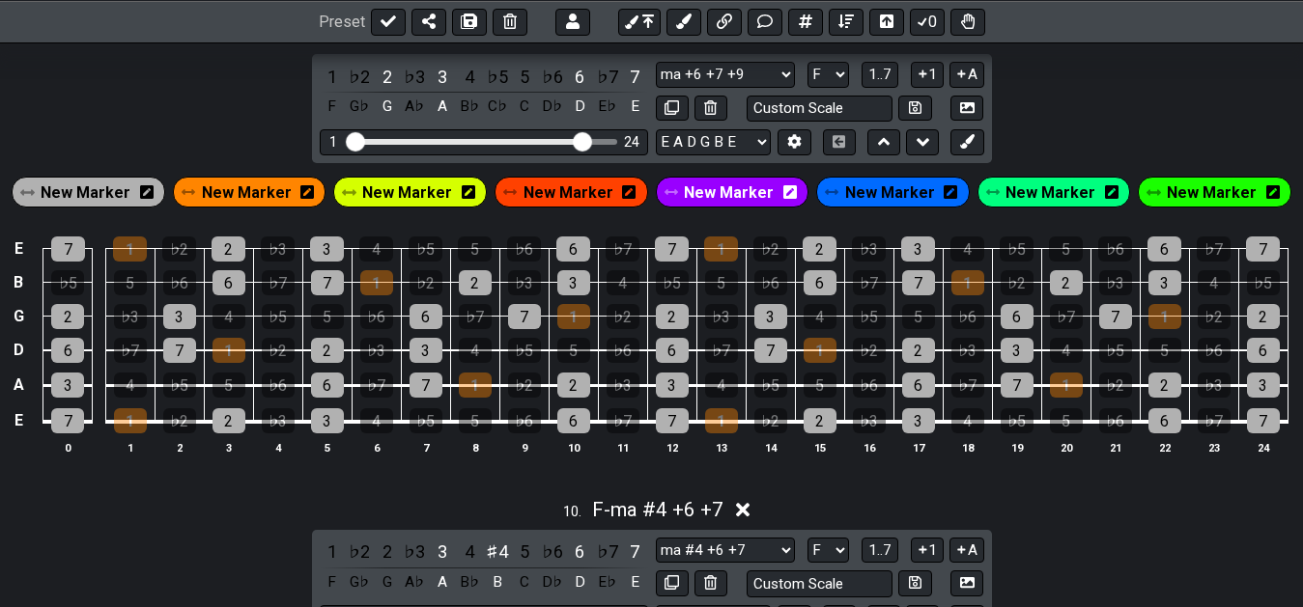
drag, startPoint x: 624, startPoint y: 465, endPoint x: 624, endPoint y: 482, distance: 17.4
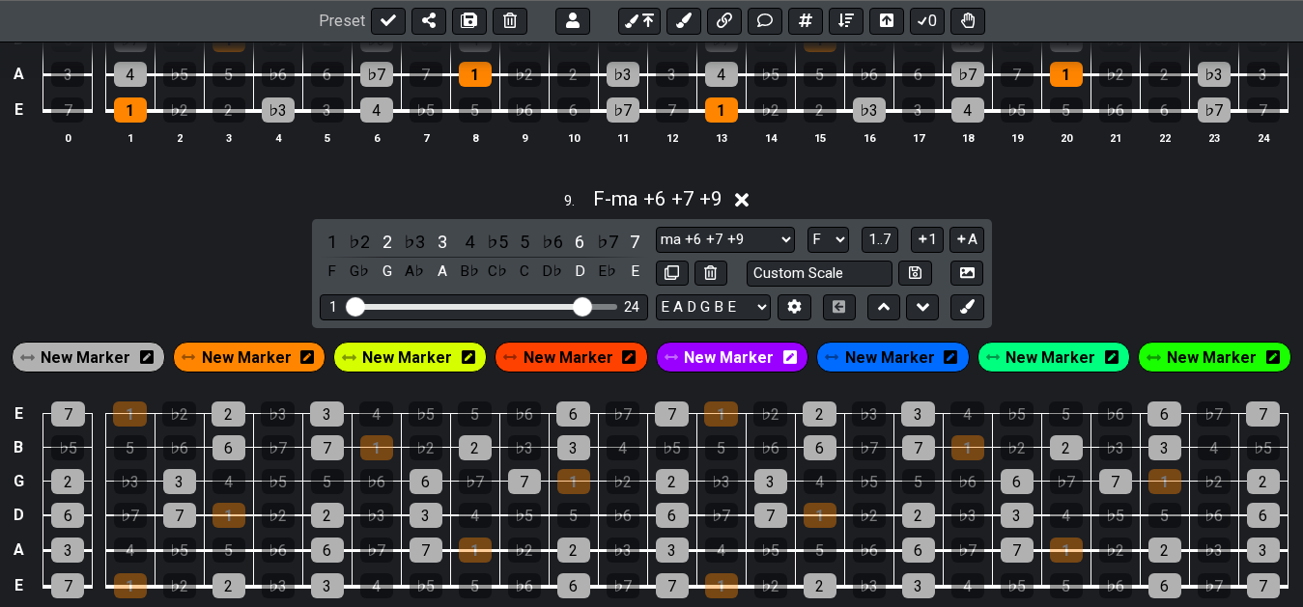
scroll to position [4123, 0]
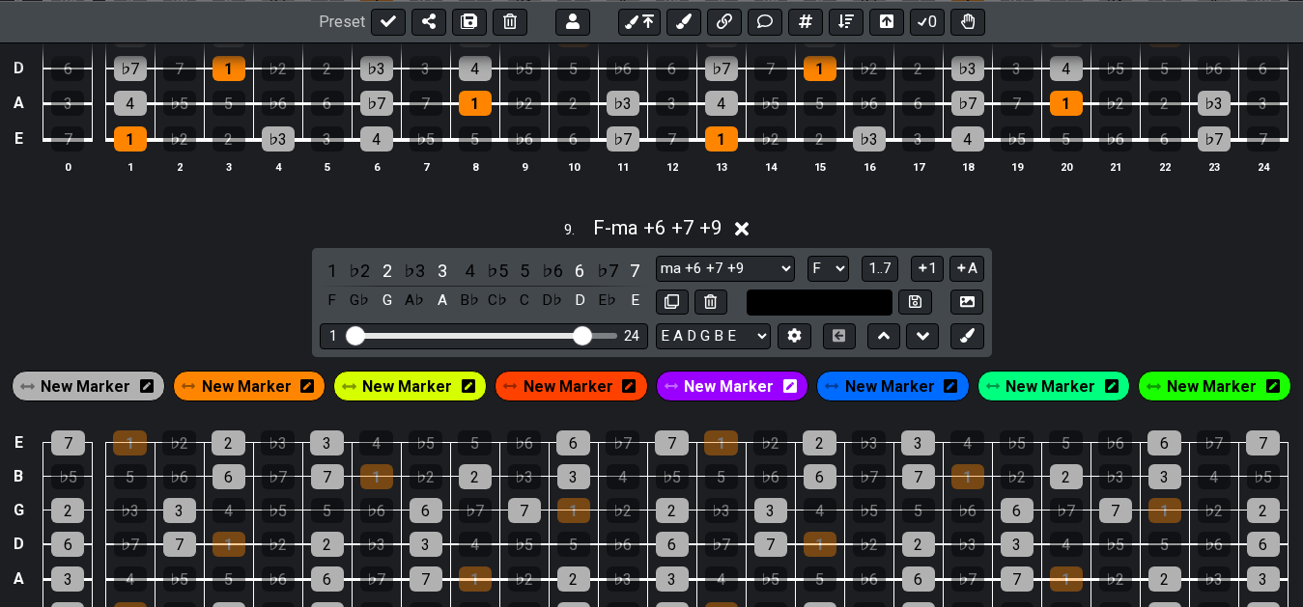
click at [801, 300] on input "text" at bounding box center [820, 303] width 147 height 26
type input "ma +6 +7 +9 no Root"
click at [911, 302] on icon at bounding box center [915, 302] width 13 height 14
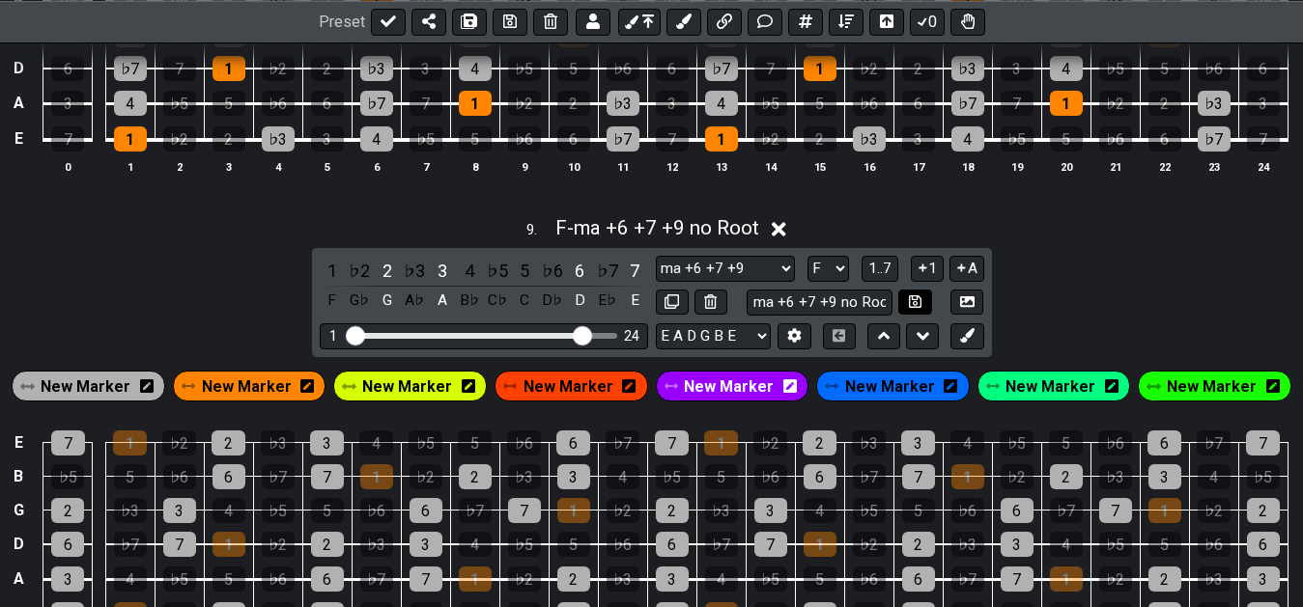
select select "ma +6 +7 +9 no Root"
click at [511, 16] on icon at bounding box center [510, 21] width 14 height 14
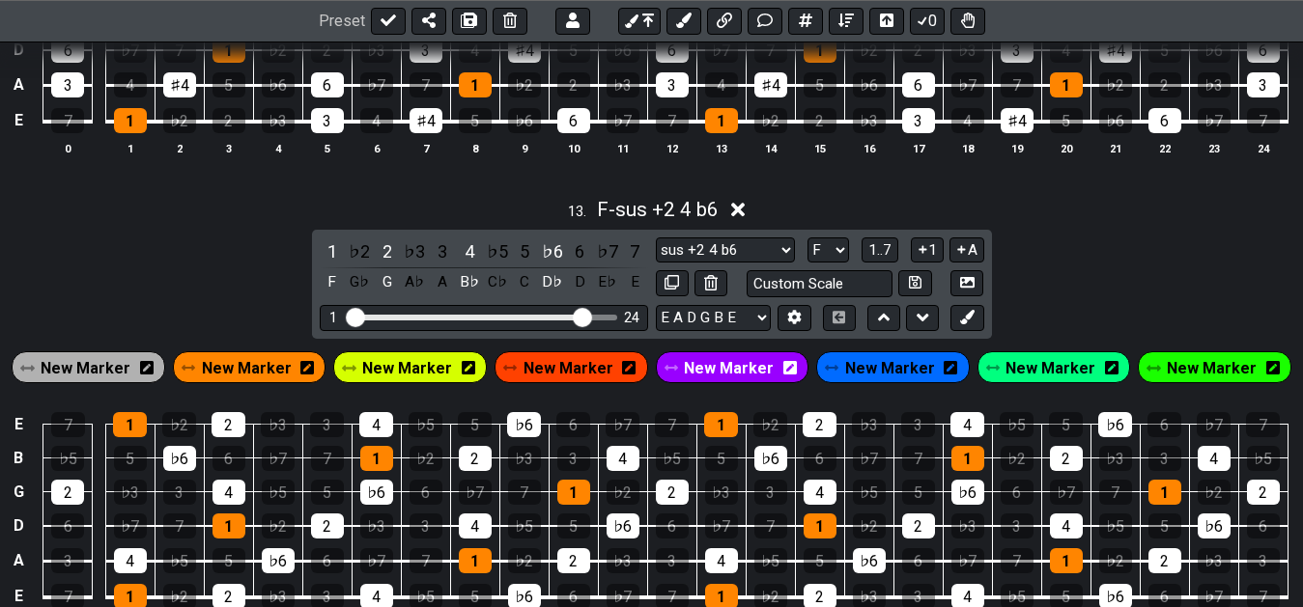
scroll to position [6050, 0]
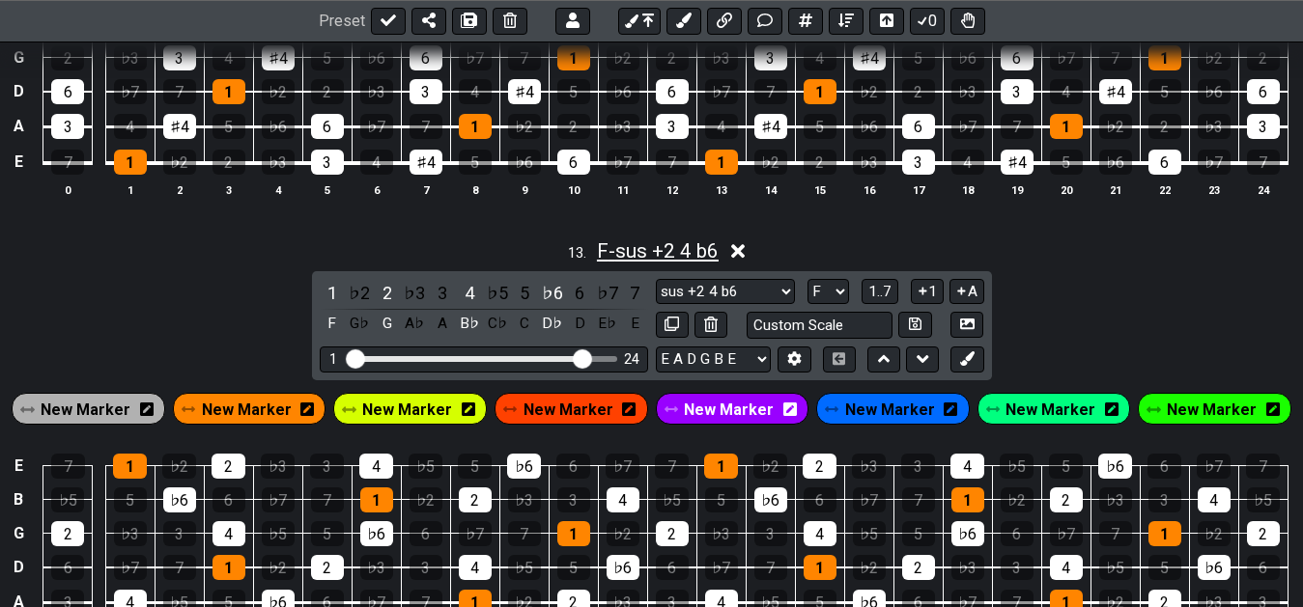
click at [711, 256] on span "F - sus +2 4 b6" at bounding box center [658, 251] width 122 height 23
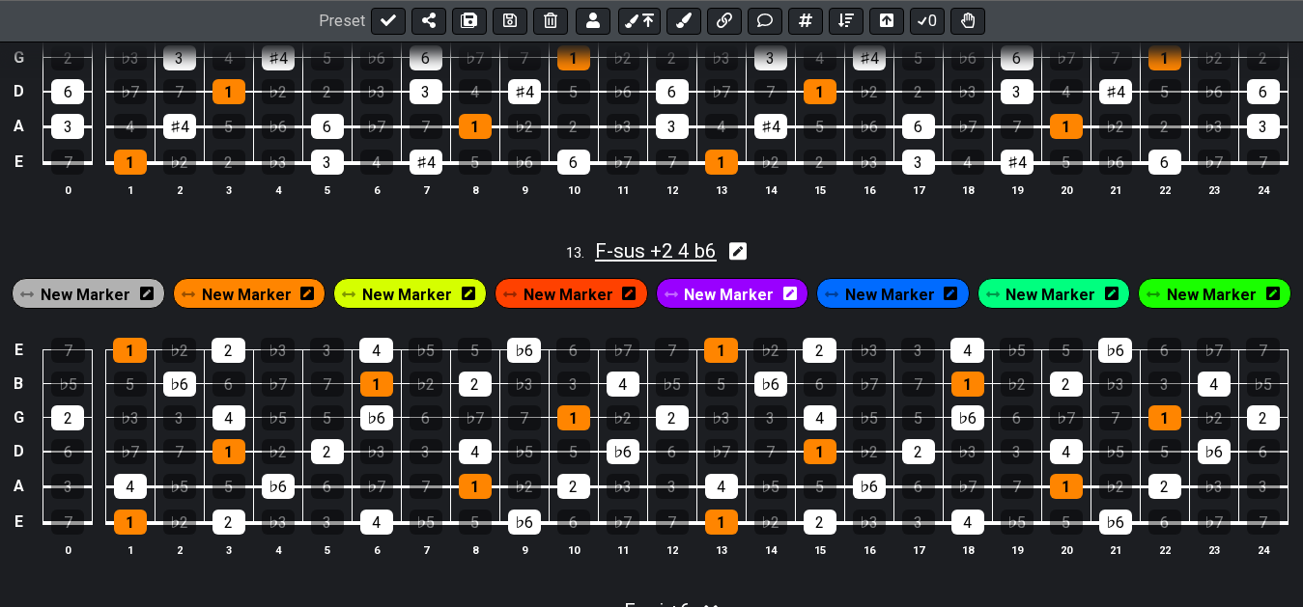
click at [711, 256] on span "F - sus +2 4 b6" at bounding box center [656, 251] width 122 height 23
select select "F"
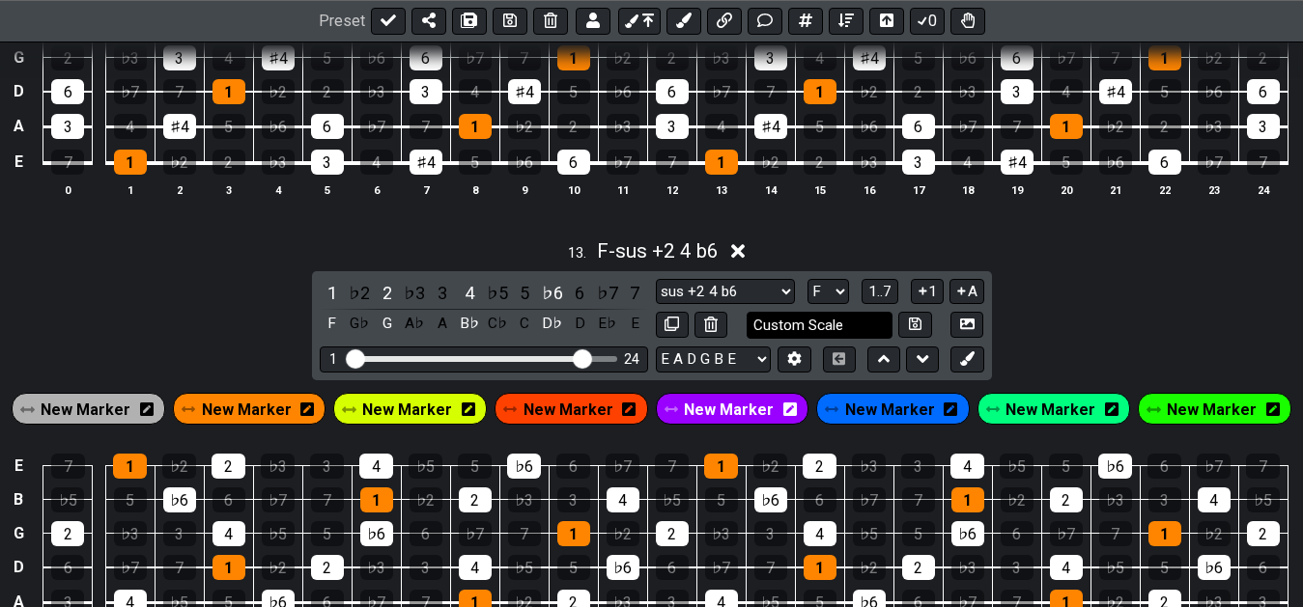
click at [803, 331] on input "Custom Scale" at bounding box center [820, 325] width 147 height 26
type input "sus +2 4 -6"
click at [902, 330] on button at bounding box center [914, 325] width 33 height 26
select select "sus +2 4 -6"
click at [497, 20] on button at bounding box center [510, 21] width 35 height 27
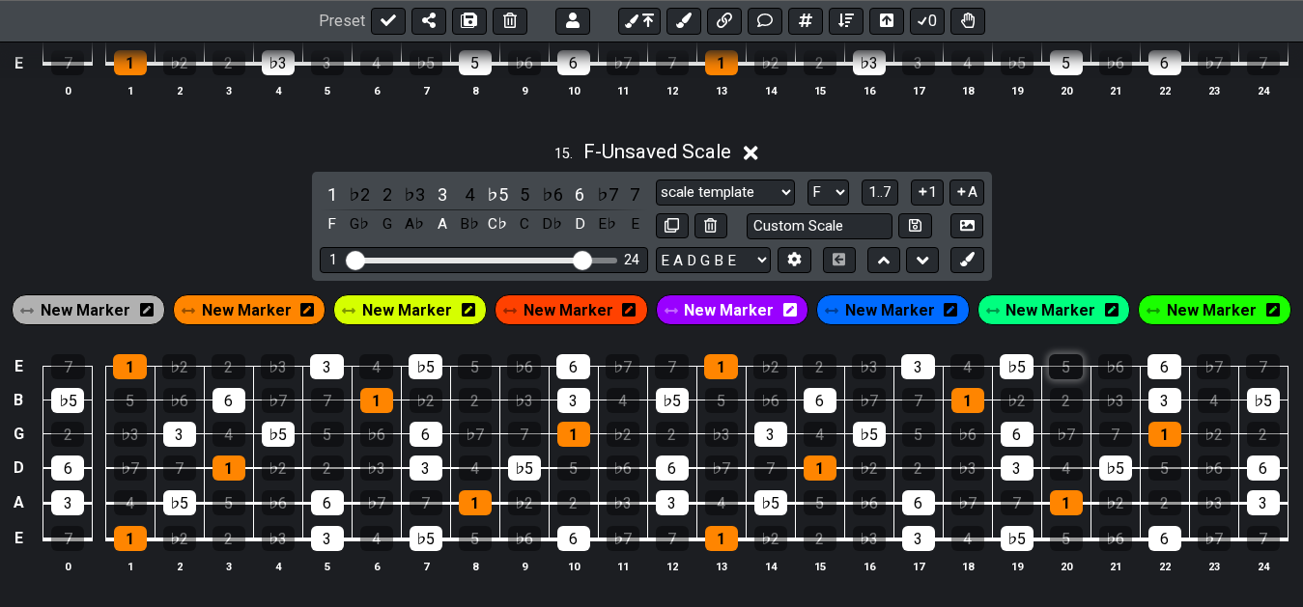
scroll to position [7133, 0]
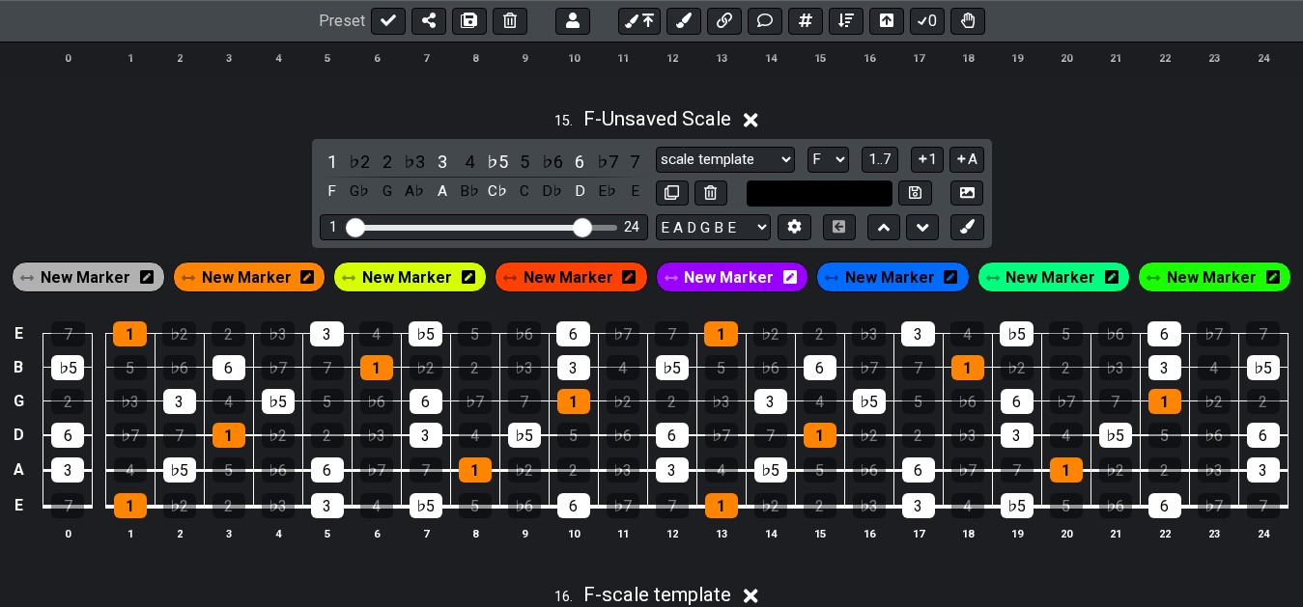
click at [819, 194] on input "text" at bounding box center [820, 194] width 147 height 26
type input "ma b5 +6"
click at [924, 192] on button at bounding box center [914, 194] width 33 height 26
select select "ma b5 +6"
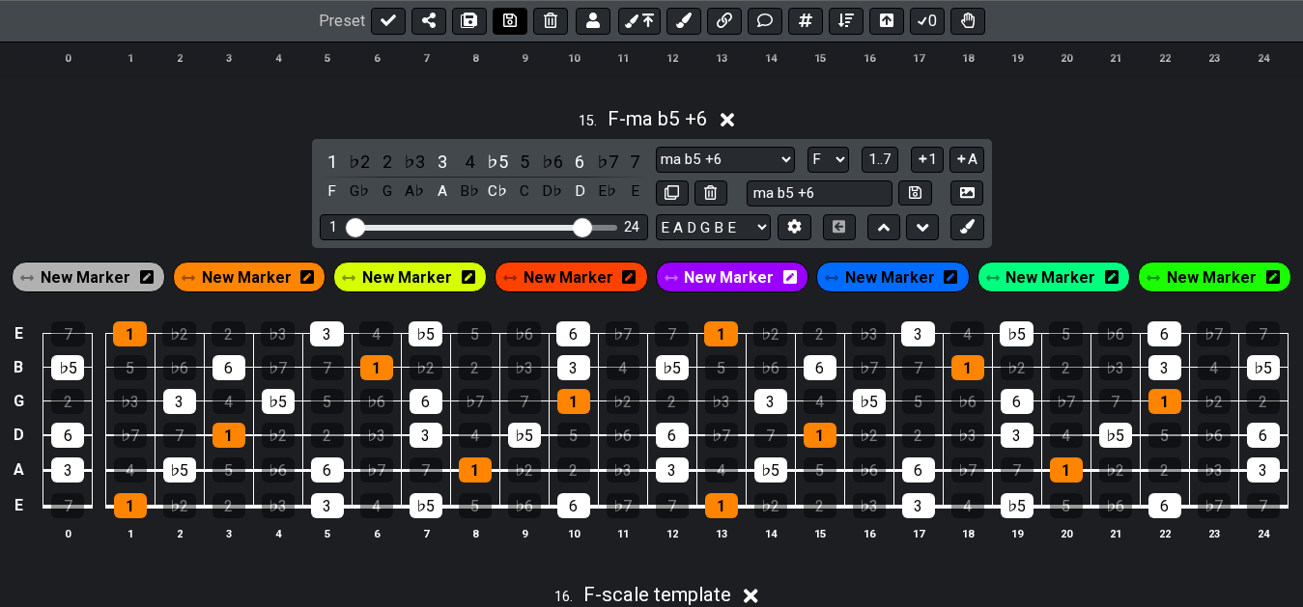
click at [506, 21] on icon at bounding box center [510, 21] width 14 height 14
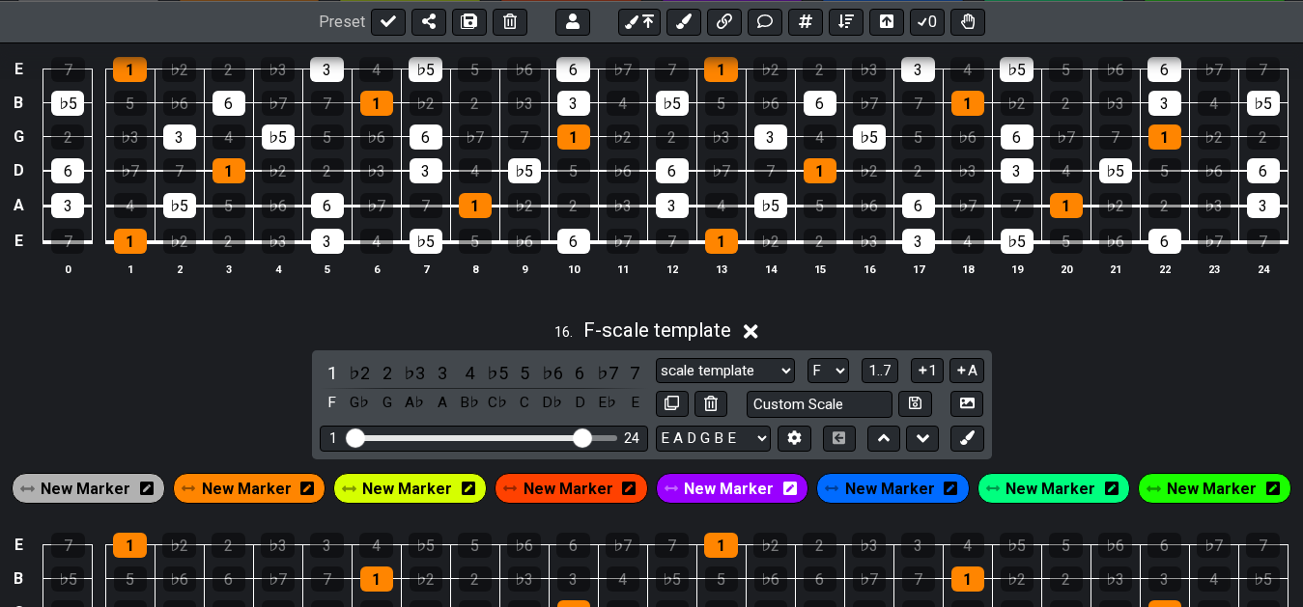
scroll to position [7299, 0]
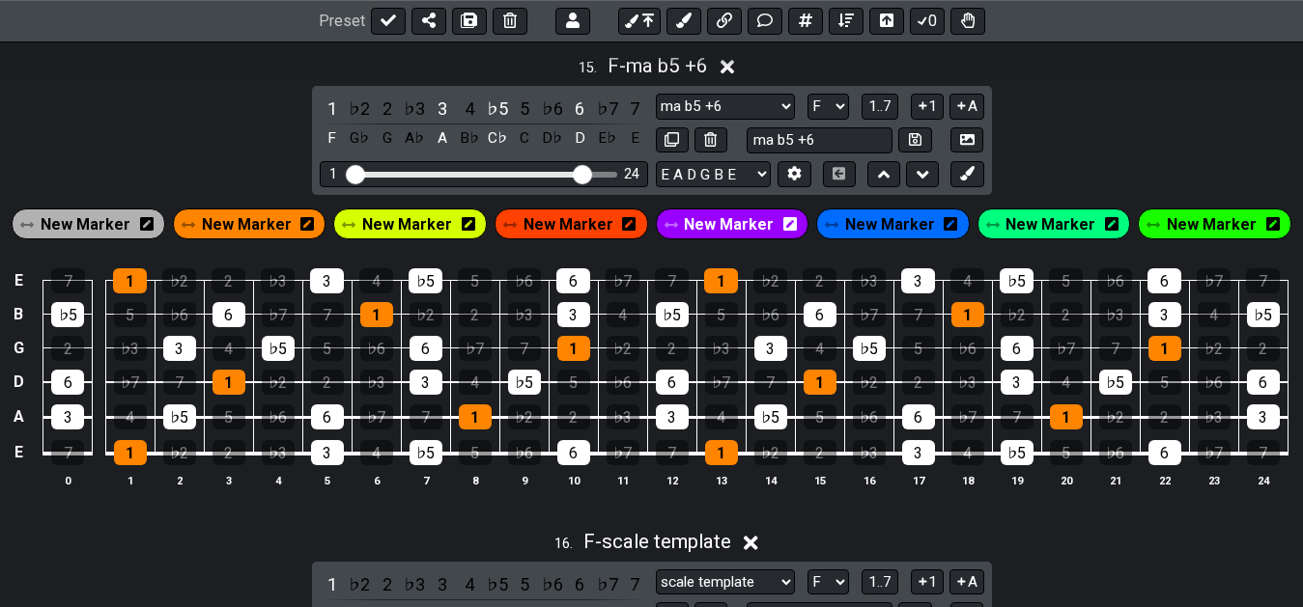
scroll to position [7201, 0]
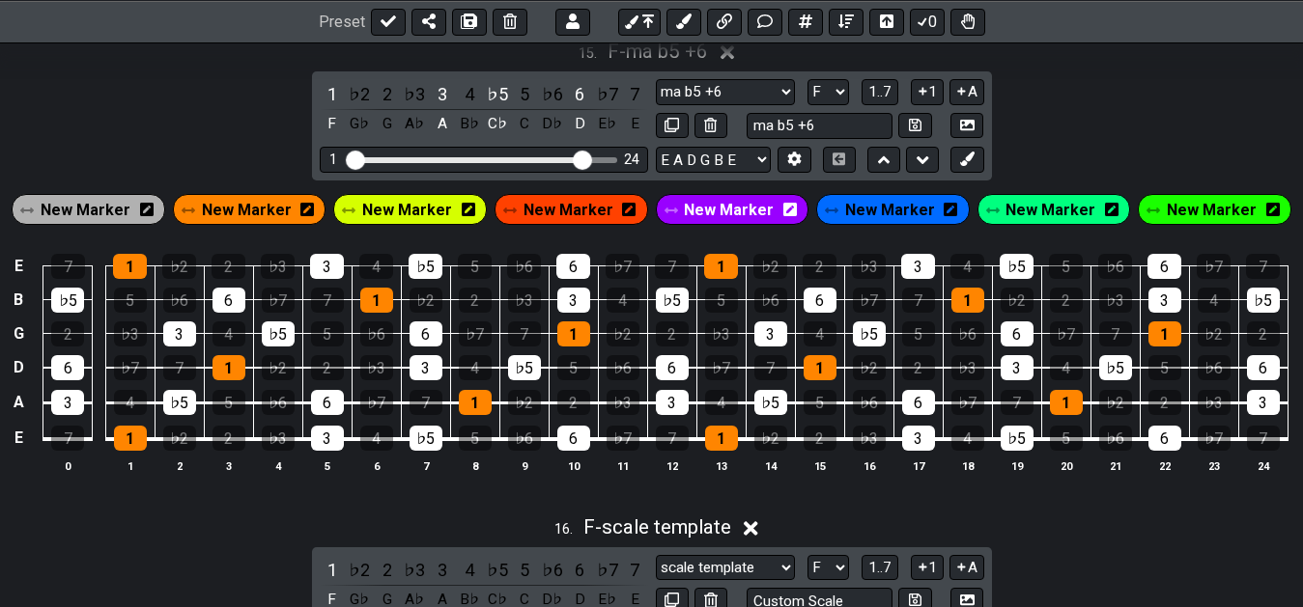
click at [494, 500] on div "E 7 1 ♭2 2 ♭3 3 4 ♭5 5 ♭6 6 ♭7 7 1 ♭2 2 ♭3 3 4 ♭5 5 ♭6 6 ♭7 7 B ♭5 5 ♭6 6 ♭7 7 …" at bounding box center [651, 364] width 1303 height 271
click at [576, 98] on div "6" at bounding box center [579, 94] width 25 height 26
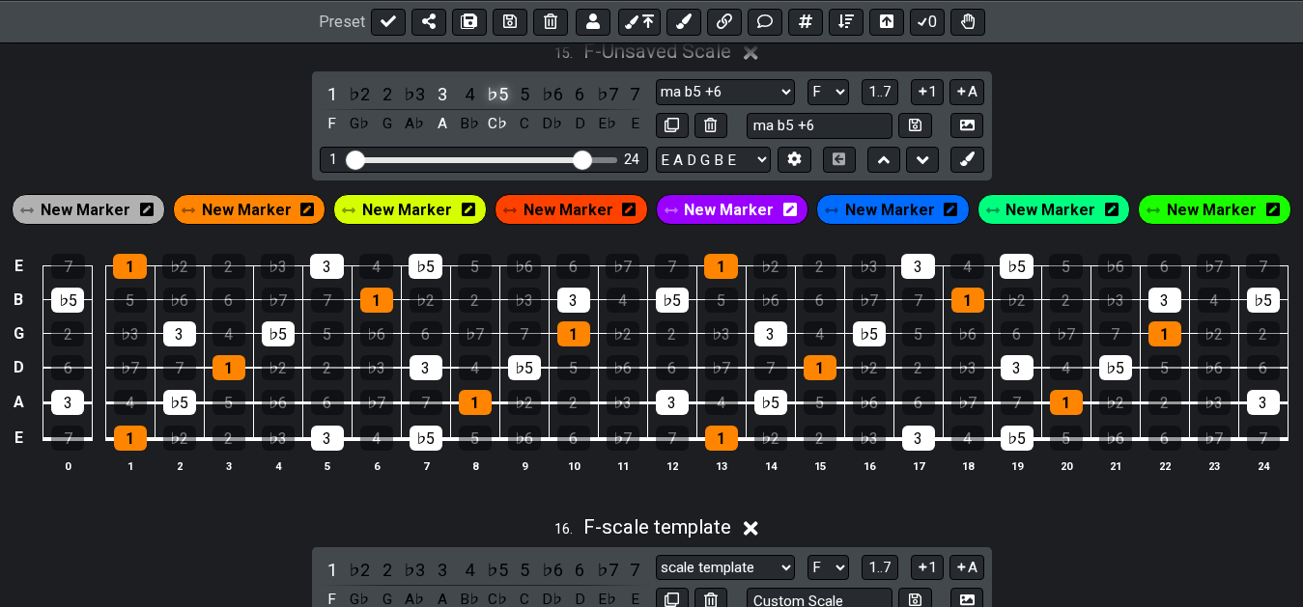
click at [493, 96] on div "♭5" at bounding box center [497, 94] width 25 height 26
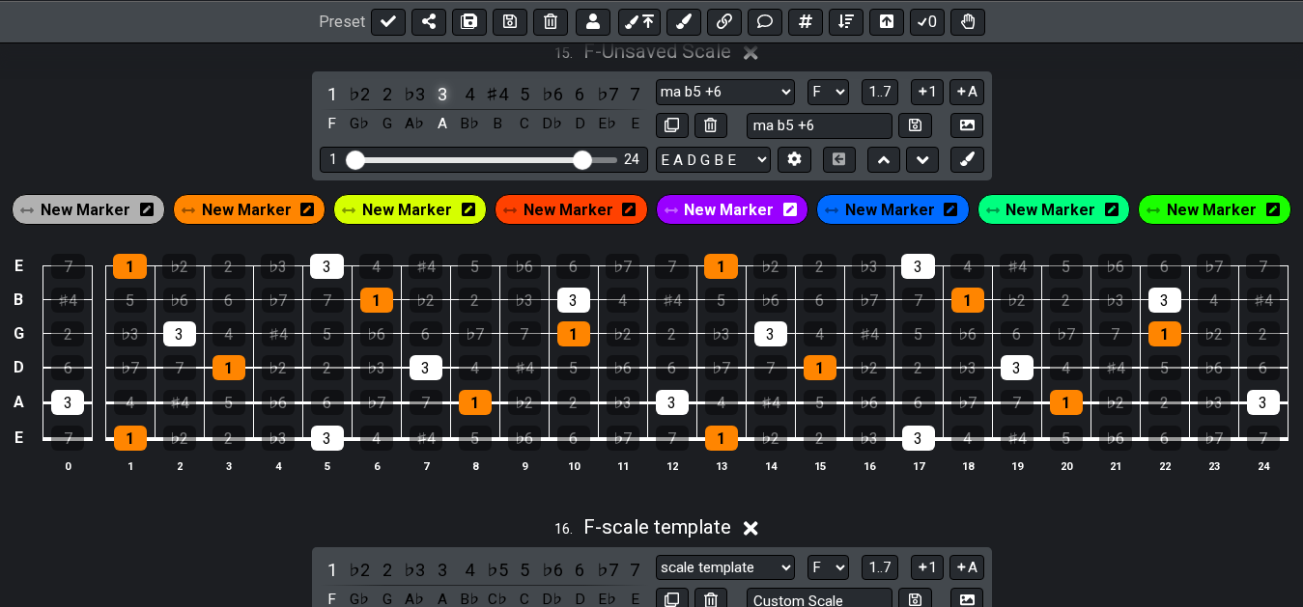
click at [446, 100] on div "3" at bounding box center [442, 94] width 25 height 26
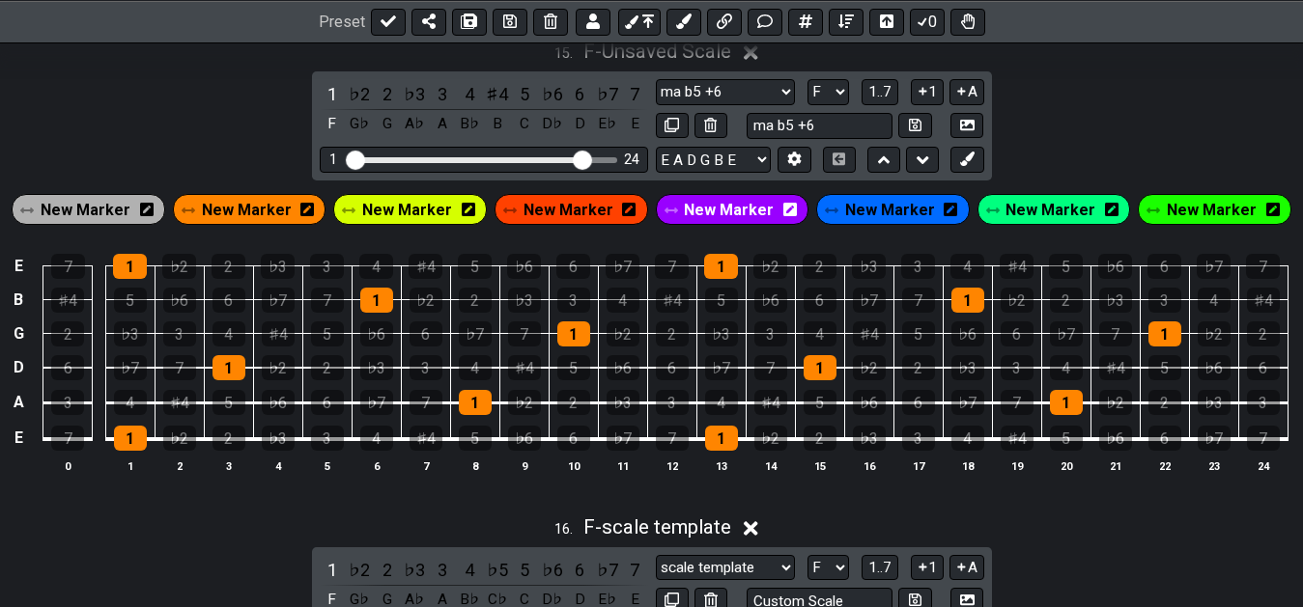
click at [319, 99] on div "1 ♭2 2 ♭3 3 4 ♯4 5 ♭6 6 ♭7 7 F G♭ G A♭ A B♭ B C D♭ D E♭ E scale template ma b5 …" at bounding box center [652, 125] width 680 height 109
click at [330, 100] on div "1" at bounding box center [332, 94] width 25 height 26
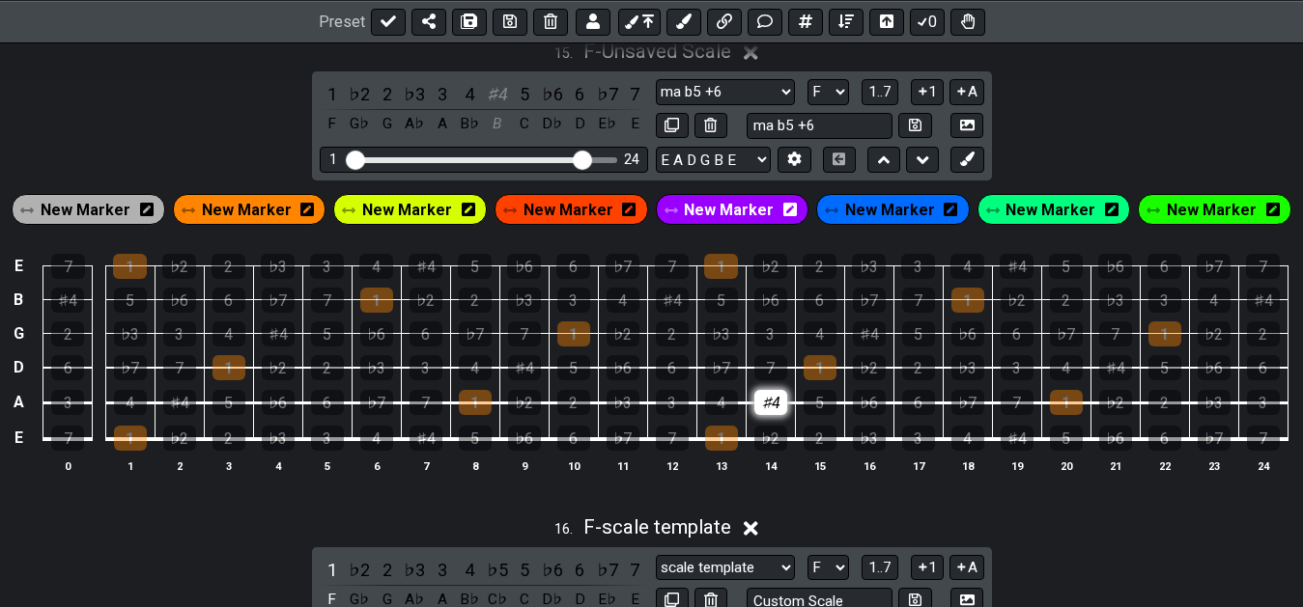
click at [764, 408] on div "♯4" at bounding box center [770, 402] width 33 height 25
click at [707, 367] on div "♭7" at bounding box center [721, 367] width 33 height 25
click at [711, 337] on div "♭3" at bounding box center [721, 334] width 33 height 25
click at [495, 99] on div "♯4" at bounding box center [497, 94] width 25 height 26
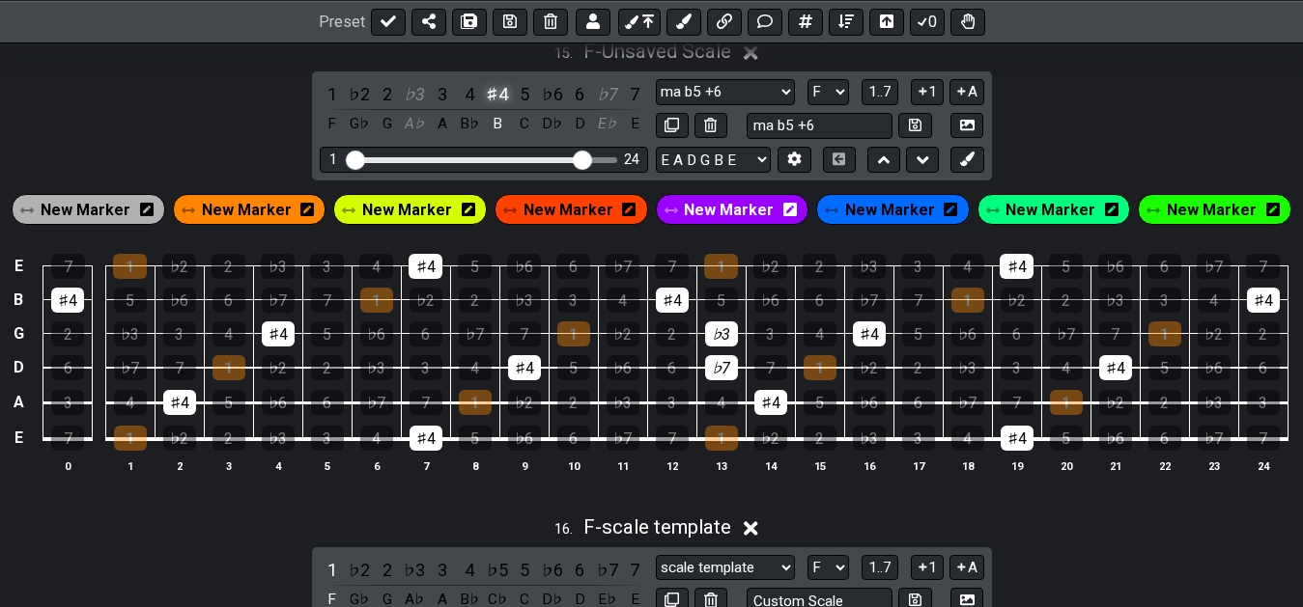
click at [495, 99] on div "♯4" at bounding box center [497, 94] width 25 height 26
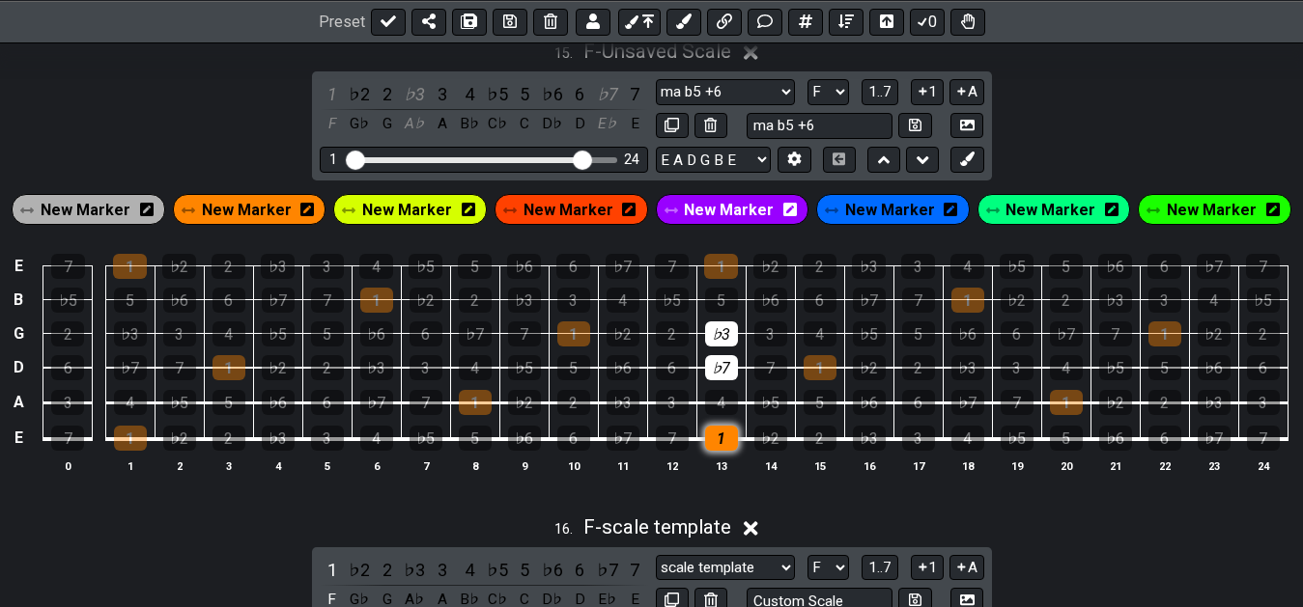
click at [719, 440] on div "1" at bounding box center [721, 438] width 33 height 25
click at [771, 410] on div "♭5" at bounding box center [770, 402] width 33 height 25
click at [325, 93] on div "1" at bounding box center [332, 94] width 25 height 26
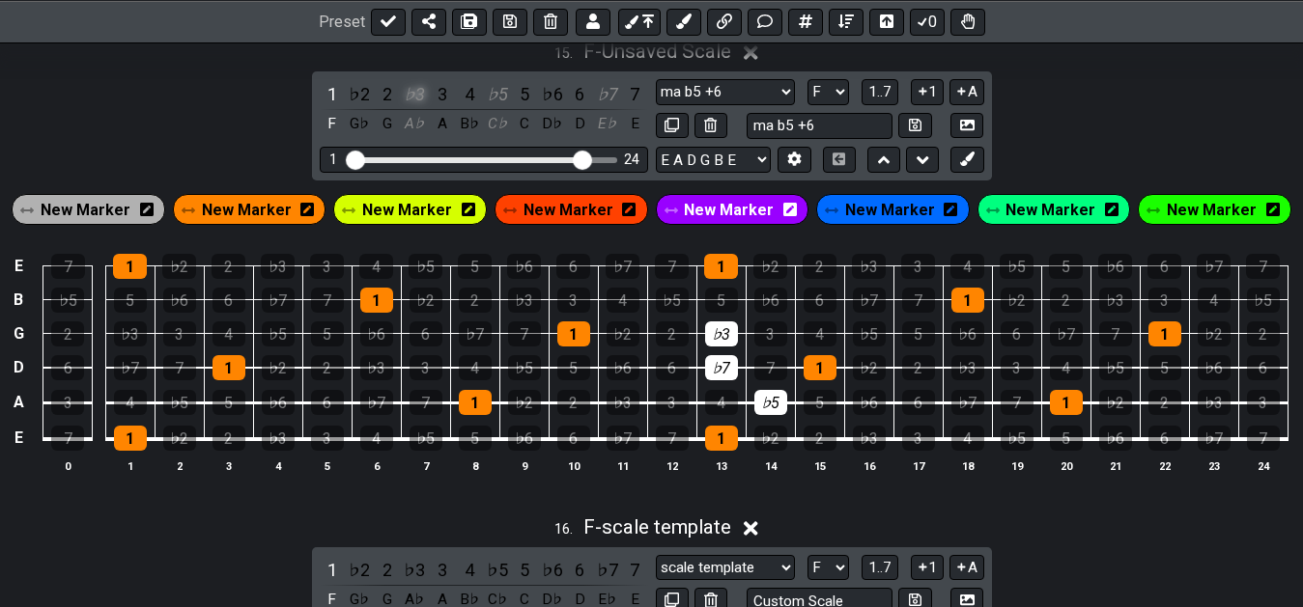
click at [411, 101] on div "♭3" at bounding box center [414, 94] width 25 height 26
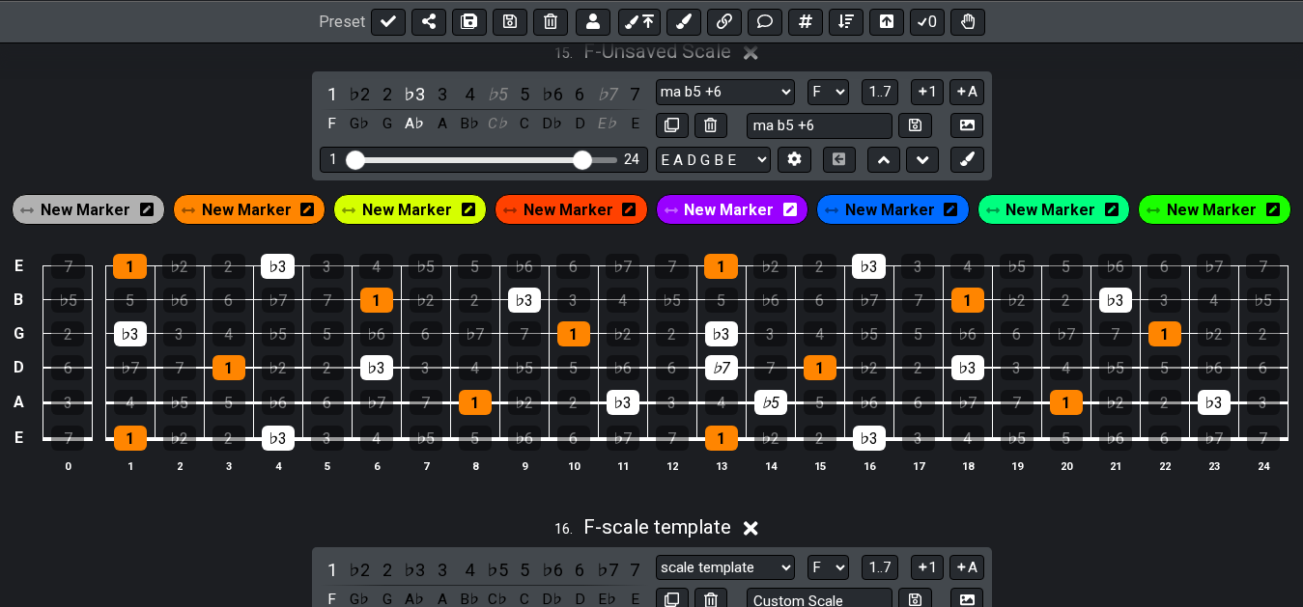
click at [505, 101] on div "♭5" at bounding box center [497, 94] width 25 height 26
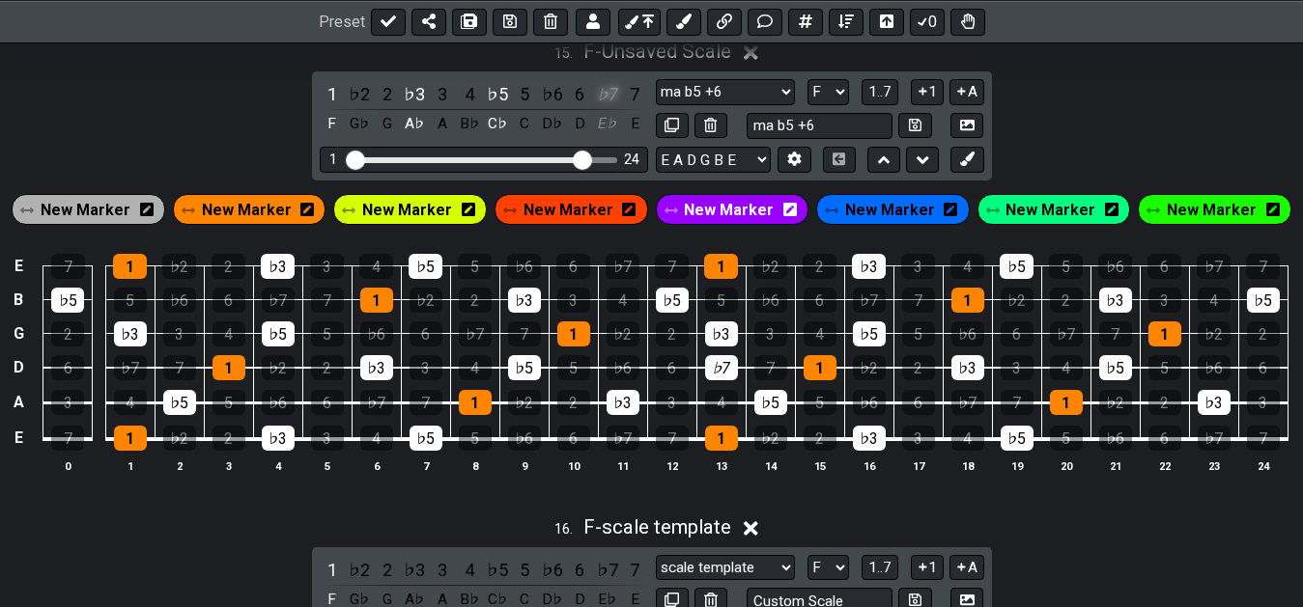
click at [610, 101] on div "♭7" at bounding box center [607, 94] width 25 height 26
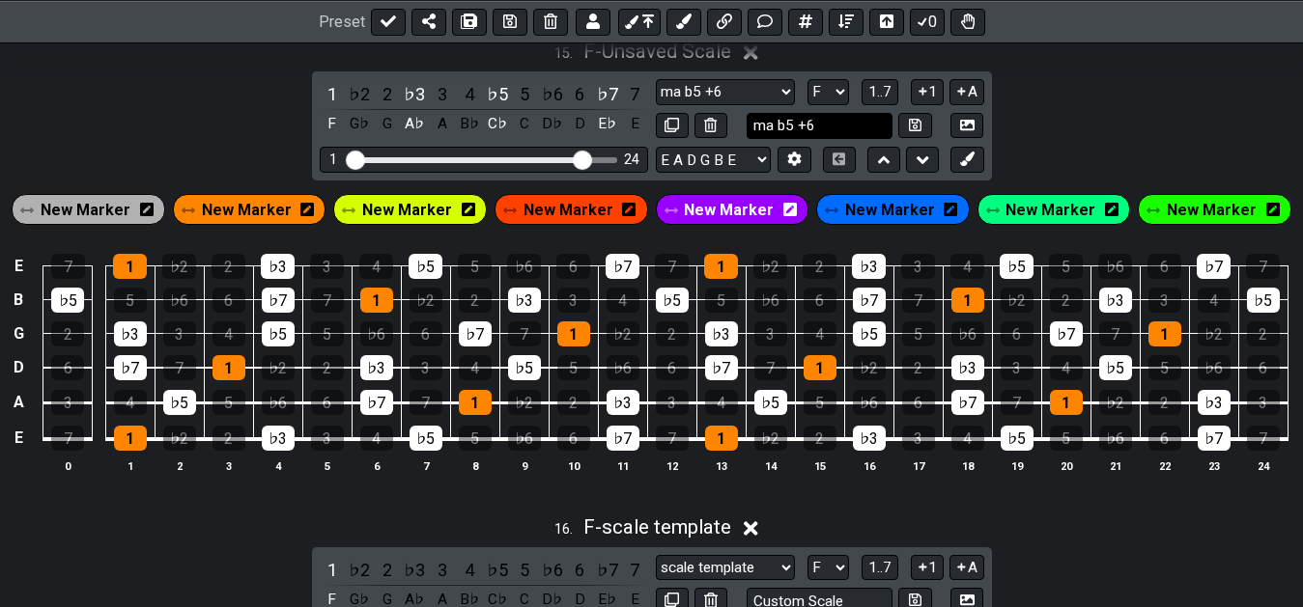
click at [765, 137] on input "ma b5 +6" at bounding box center [820, 126] width 147 height 26
type input "mi b5 -7"
click at [913, 125] on button at bounding box center [914, 126] width 33 height 26
select select "mi b5 -7"
click at [846, 23] on icon at bounding box center [845, 21] width 15 height 14
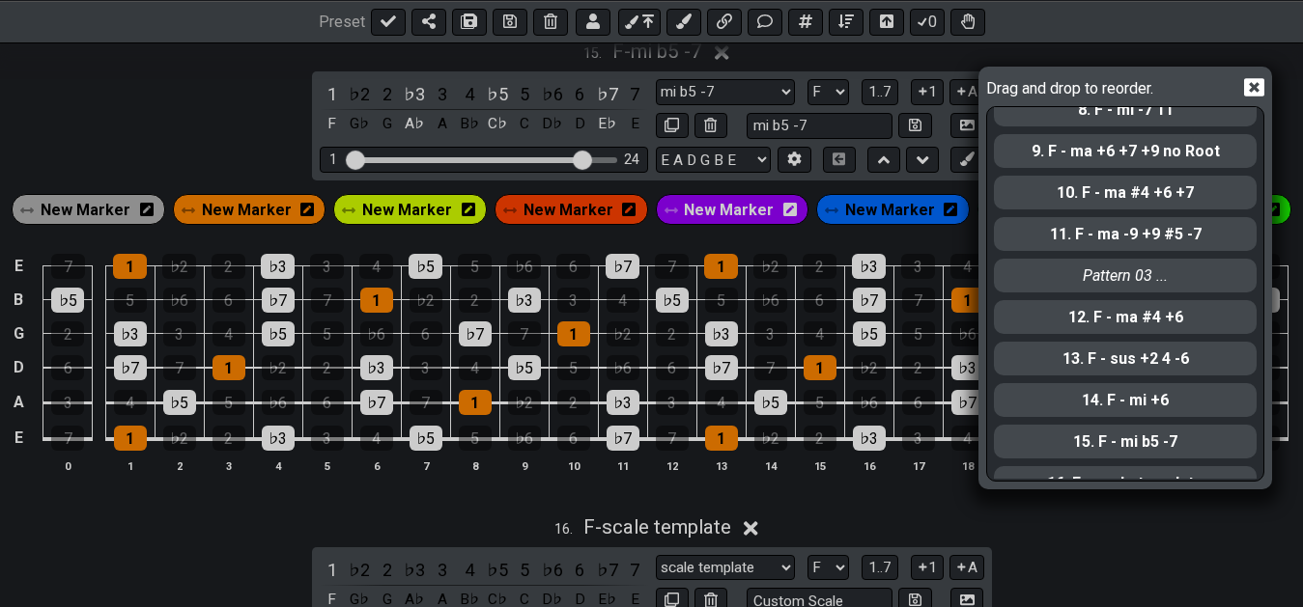
scroll to position [425, 0]
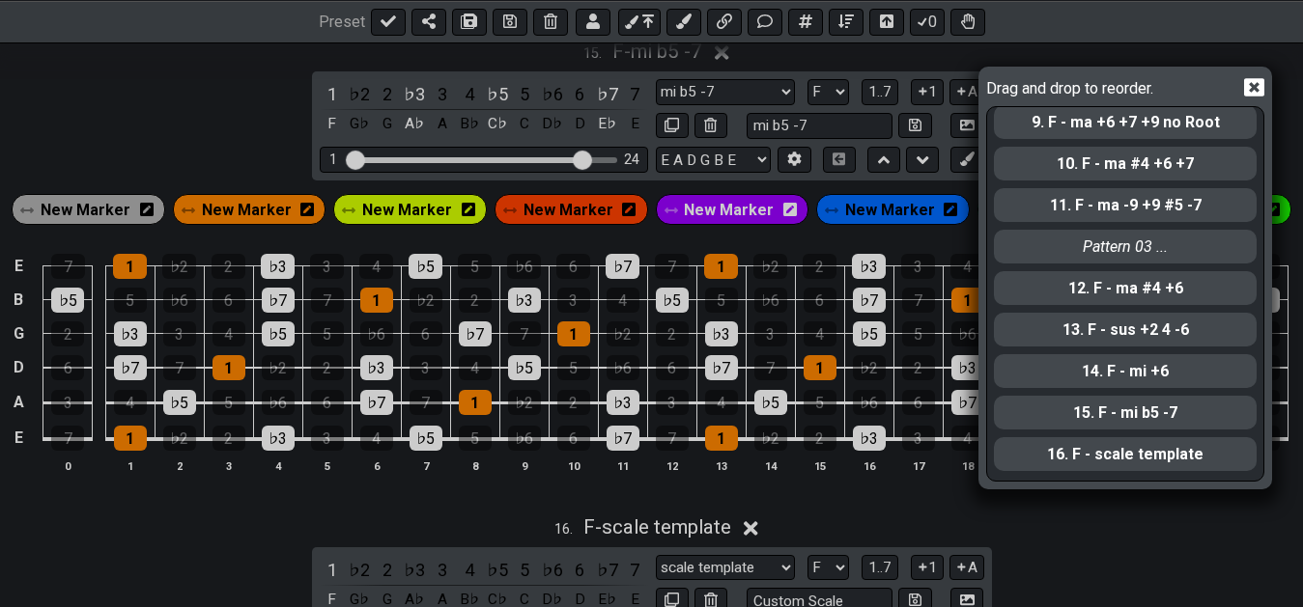
click at [1144, 423] on div "15. F - mi b5 -7" at bounding box center [1125, 413] width 263 height 34
click at [1148, 417] on div "15. F - mi b5 -7" at bounding box center [1125, 413] width 263 height 34
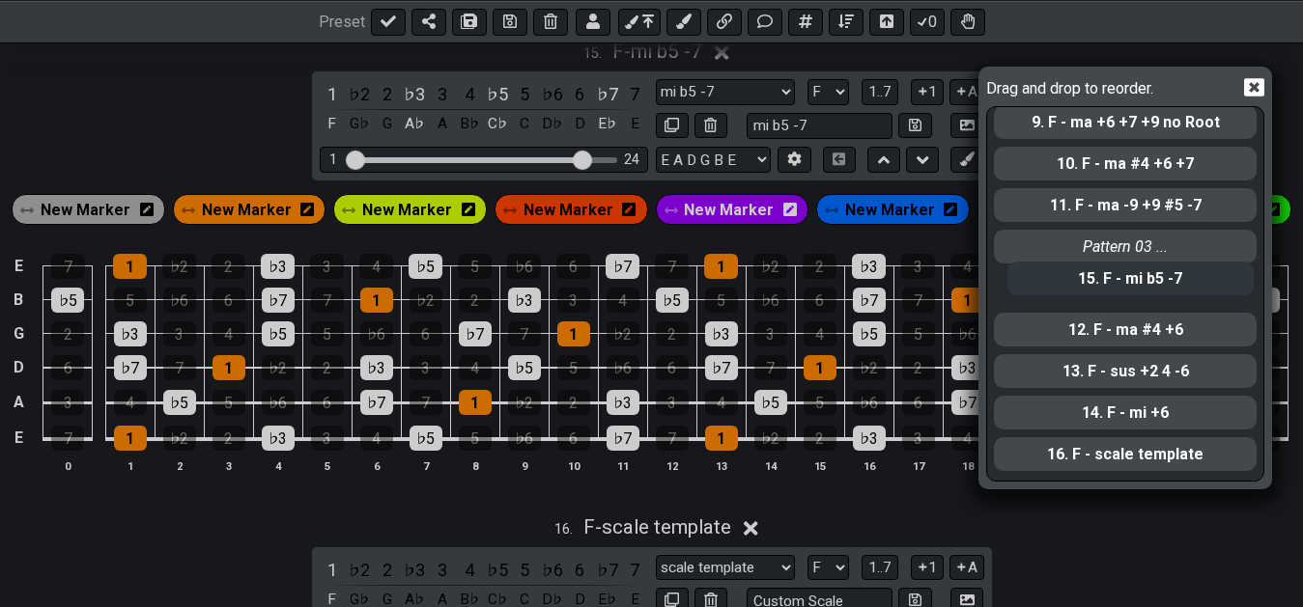
drag, startPoint x: 1164, startPoint y: 426, endPoint x: 1211, endPoint y: 318, distance: 118.1
click at [1175, 286] on div "Pattern 01 ... 1. F - mi add 11 2. F - ma +6 +9 3. F - sus +2 -7 4. F - sus 4 -…" at bounding box center [1125, 293] width 267 height 372
select select "mi b5 -7"
select select "sus +2 4 -6"
select select "mi +6"
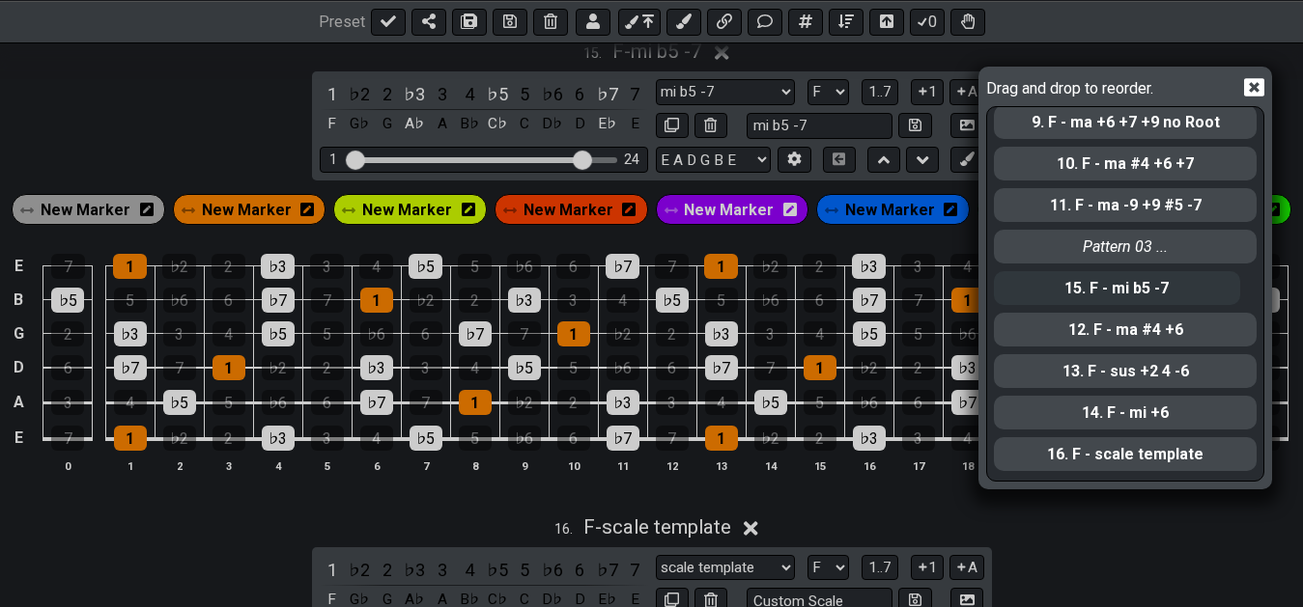
select select "ma #4 +6"
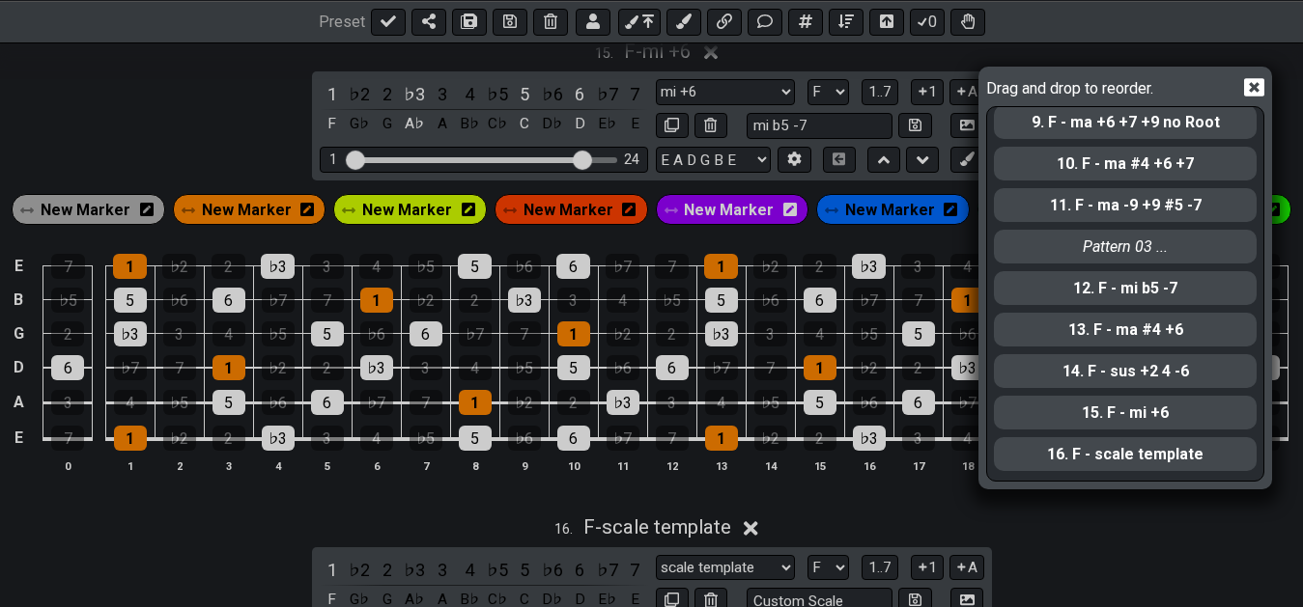
click at [1254, 83] on icon at bounding box center [1254, 88] width 20 height 18
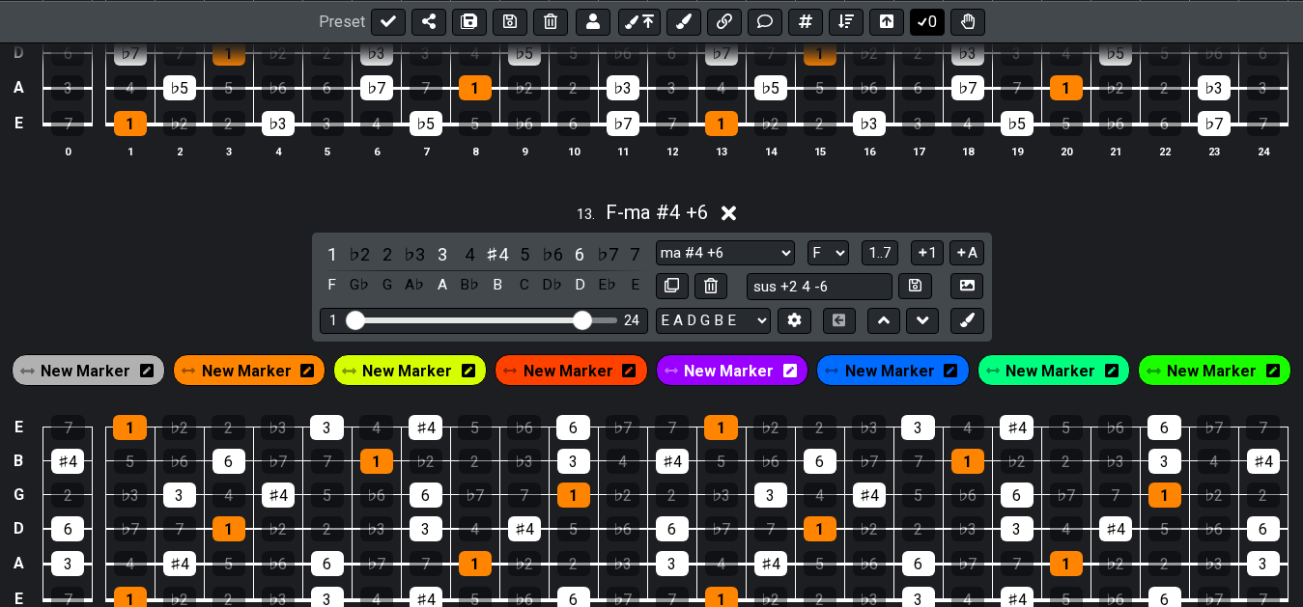
scroll to position [6134, 0]
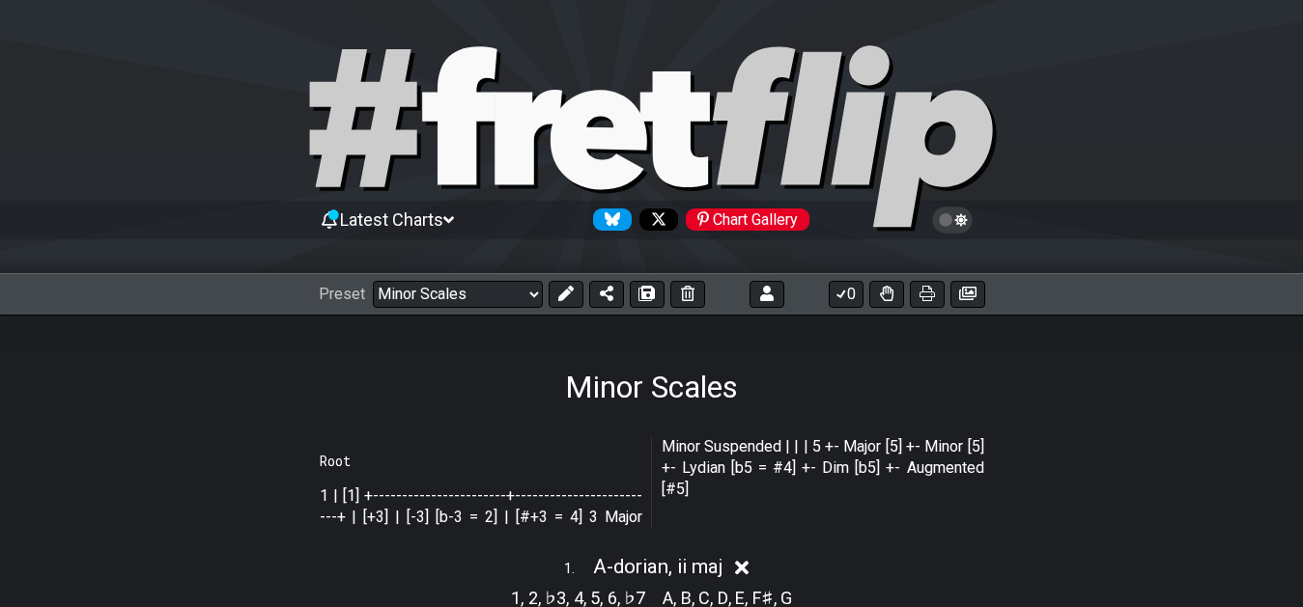
select select "/022CFZBA6"
select select "A"
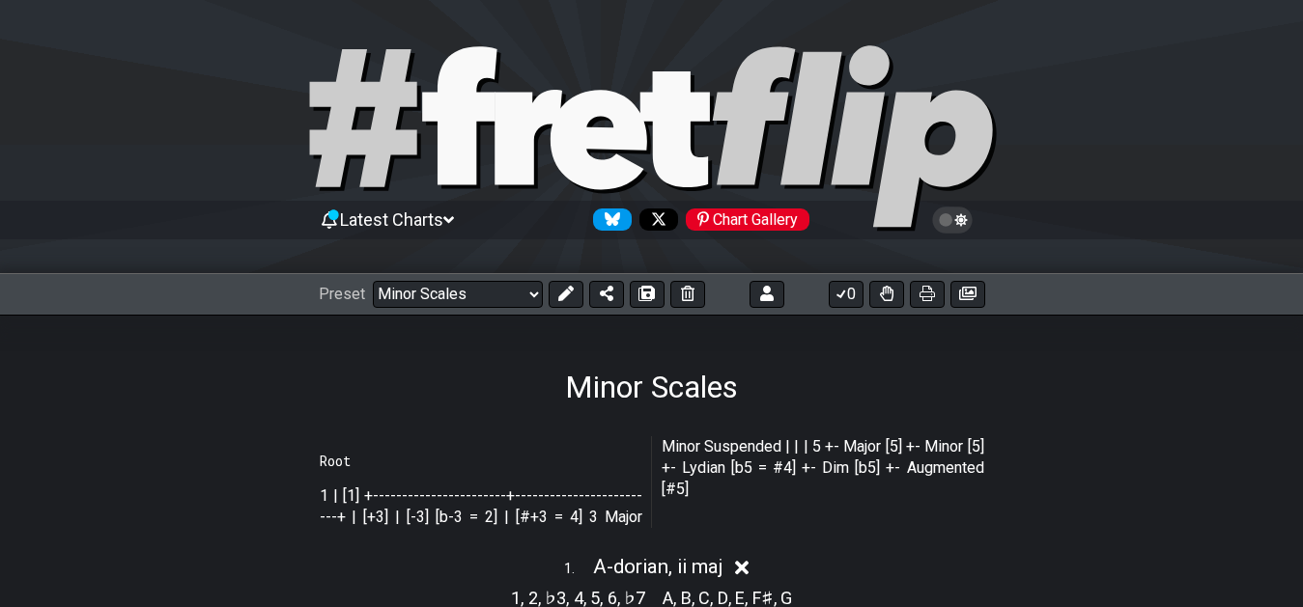
select select "A"
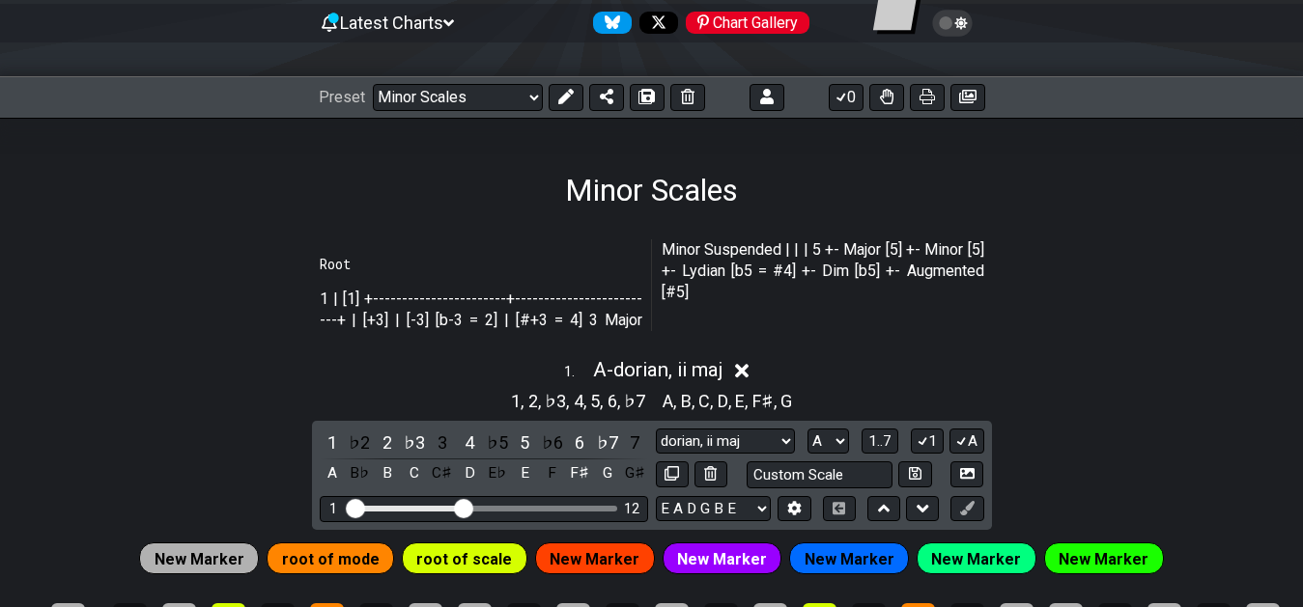
scroll to position [197, 0]
click at [641, 199] on h1 "Minor Scales" at bounding box center [651, 190] width 173 height 37
click at [693, 182] on h1 "Minor Scales" at bounding box center [651, 190] width 173 height 37
click at [571, 90] on icon at bounding box center [565, 96] width 15 height 15
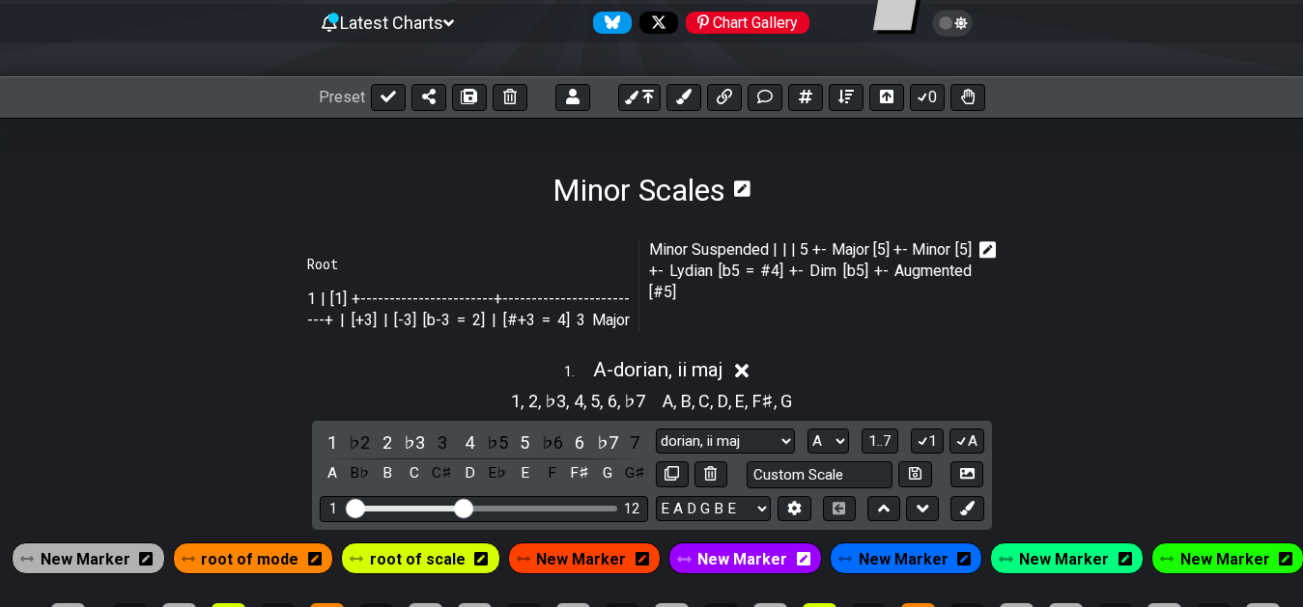
click at [992, 250] on icon at bounding box center [987, 249] width 17 height 17
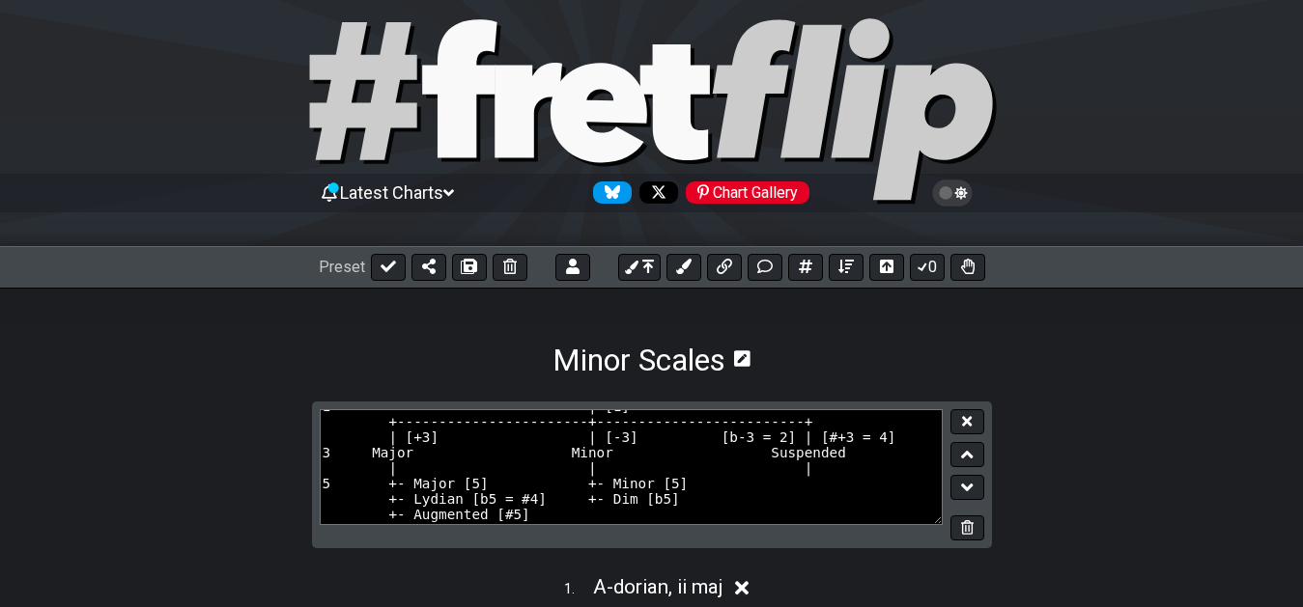
scroll to position [86, 0]
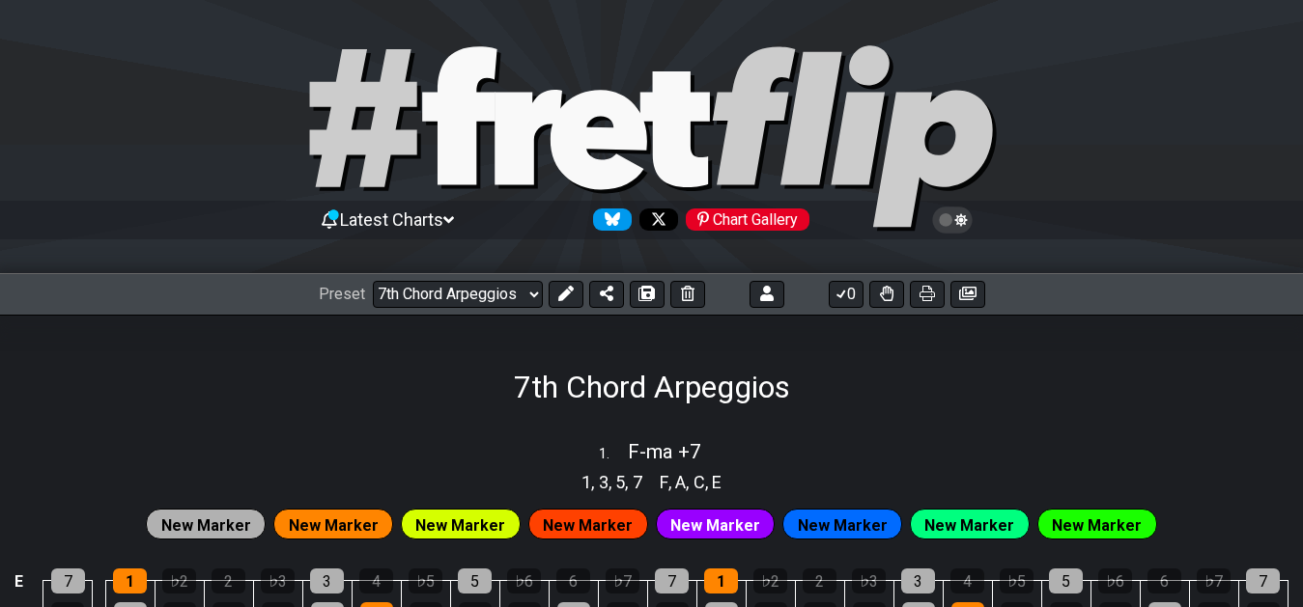
select select "/02F9A7NK"
select select "F"
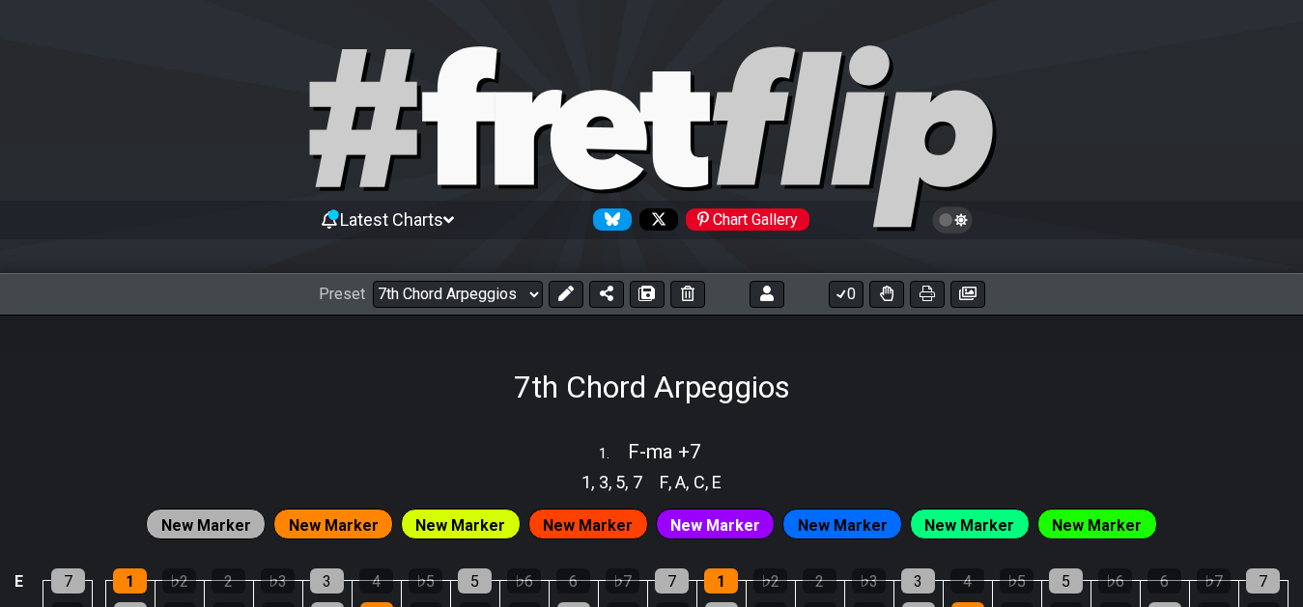
select select "F"
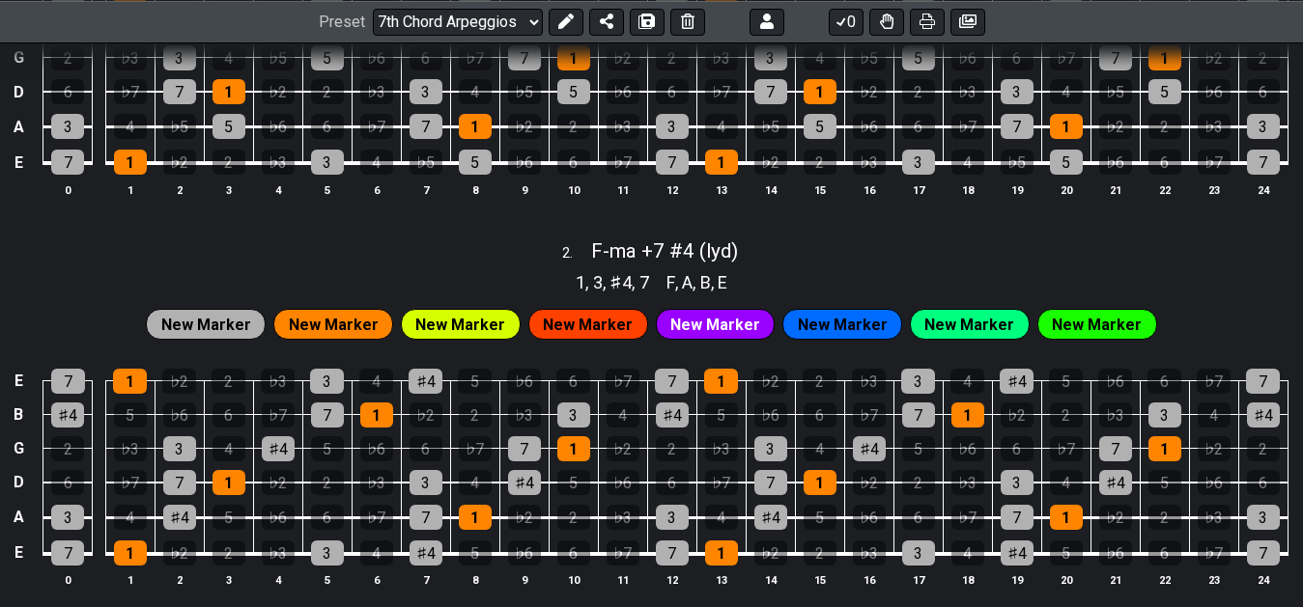
scroll to position [493, 0]
